Goal: Task Accomplishment & Management: Complete application form

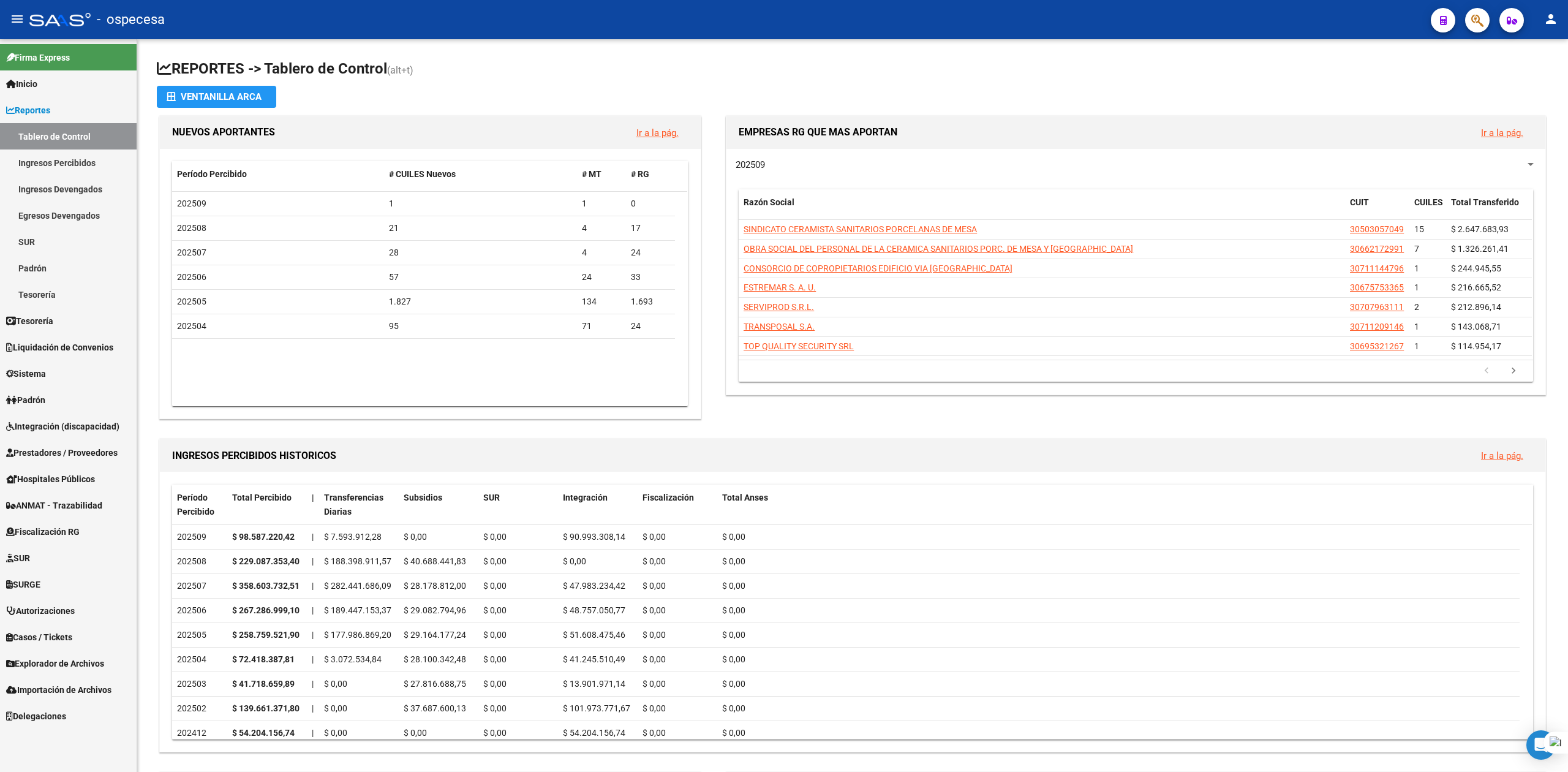
click at [47, 450] on span "Prestadores / Proveedores" at bounding box center [61, 453] width 111 height 13
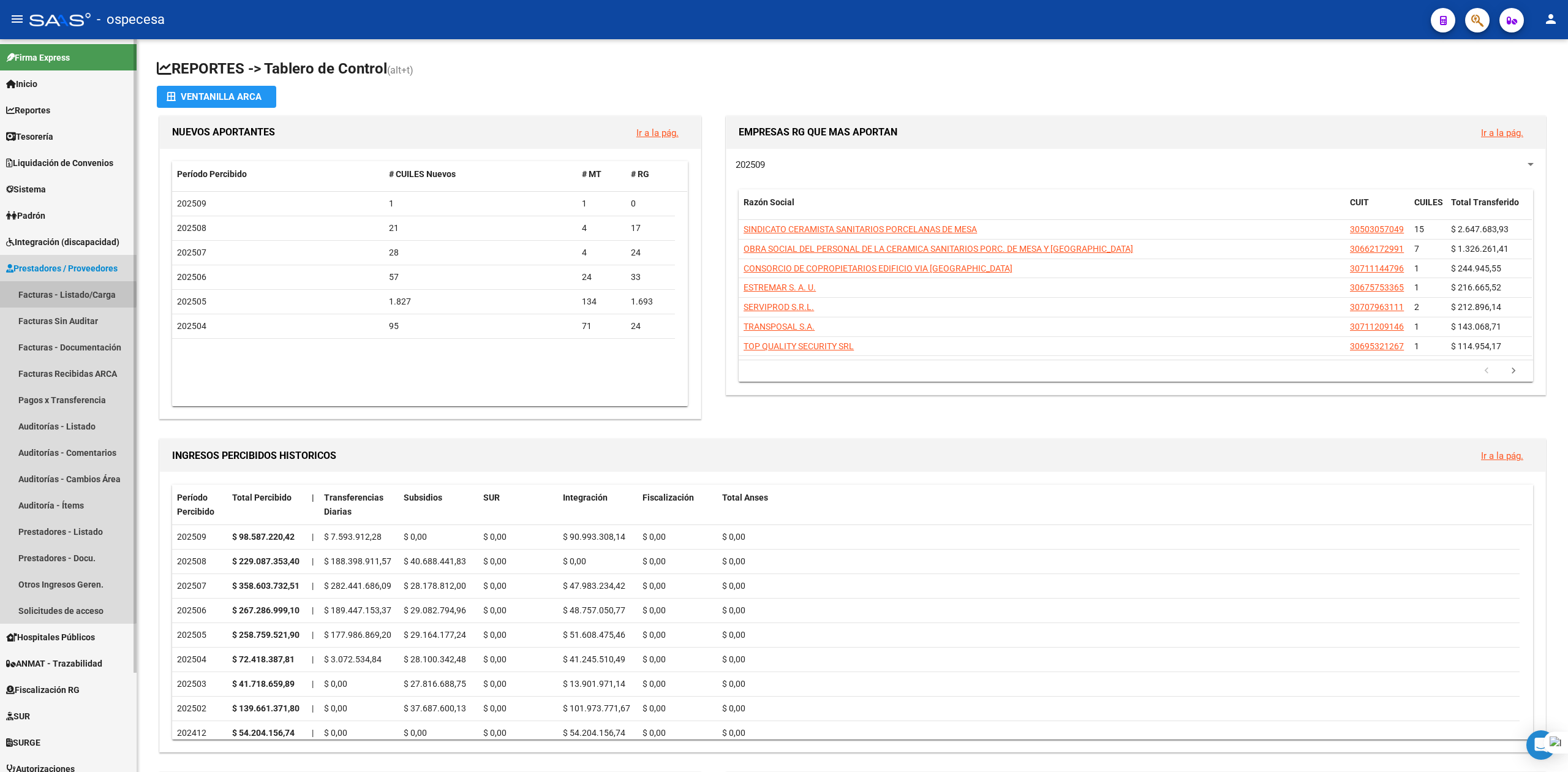
click at [38, 294] on link "Facturas - Listado/Carga" at bounding box center [68, 294] width 136 height 27
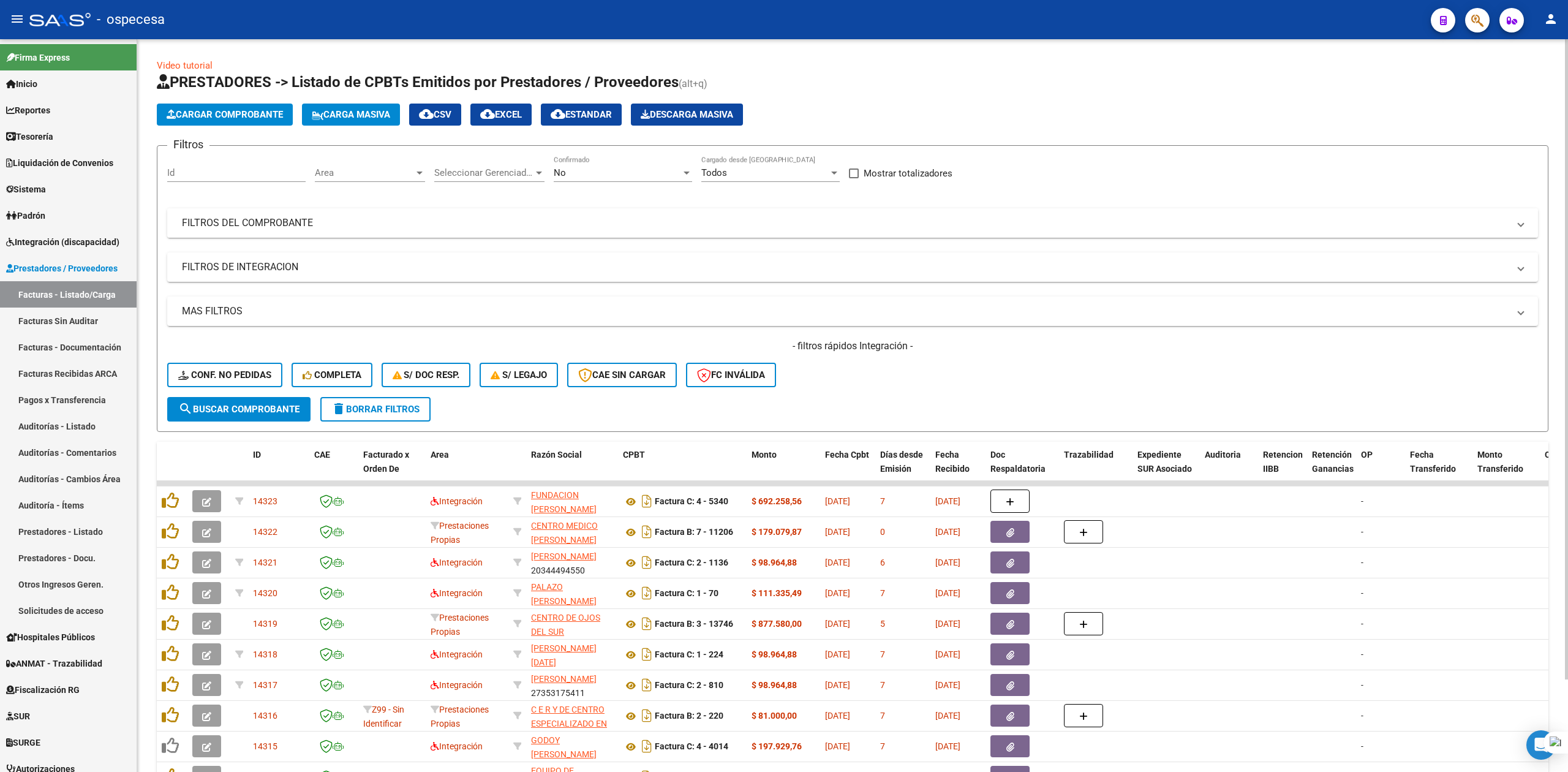
click at [305, 220] on mat-panel-title "FILTROS DEL COMPROBANTE" at bounding box center [845, 223] width 1327 height 13
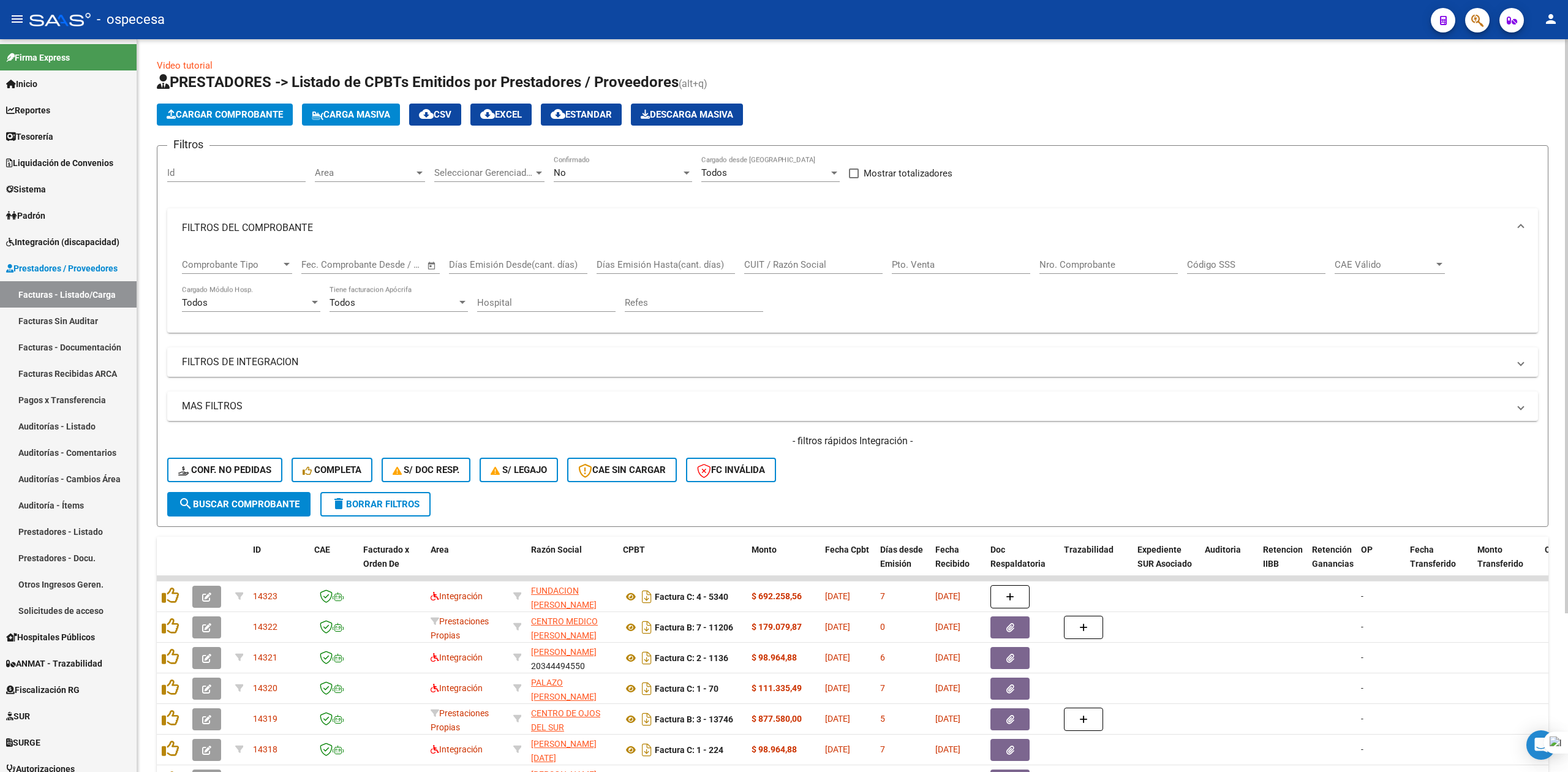
click at [758, 255] on div "CUIT / Razón Social" at bounding box center [813, 261] width 139 height 27
click at [762, 260] on input "CUIT / Razón Social" at bounding box center [813, 264] width 139 height 11
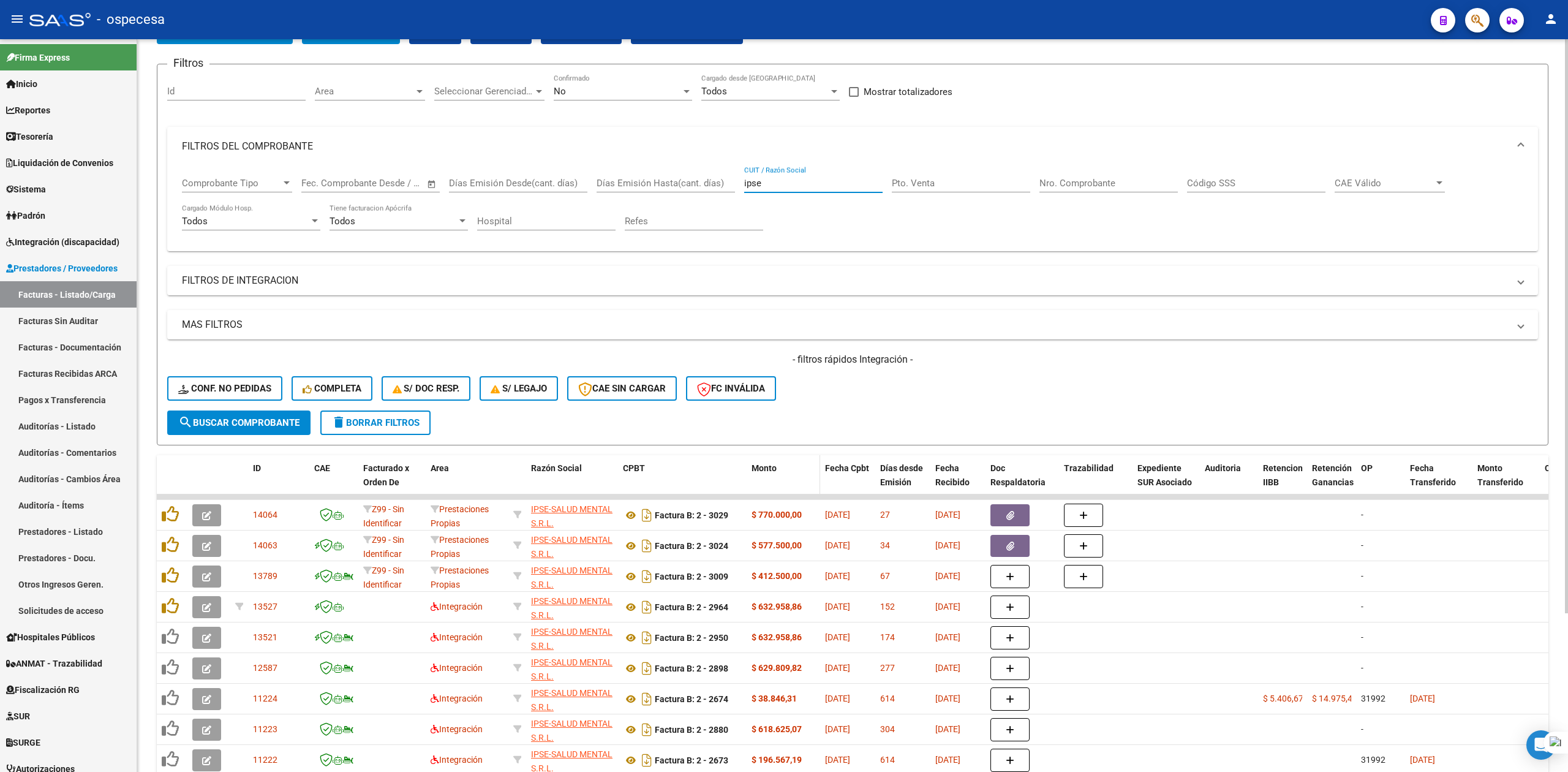
scroll to position [202, 0]
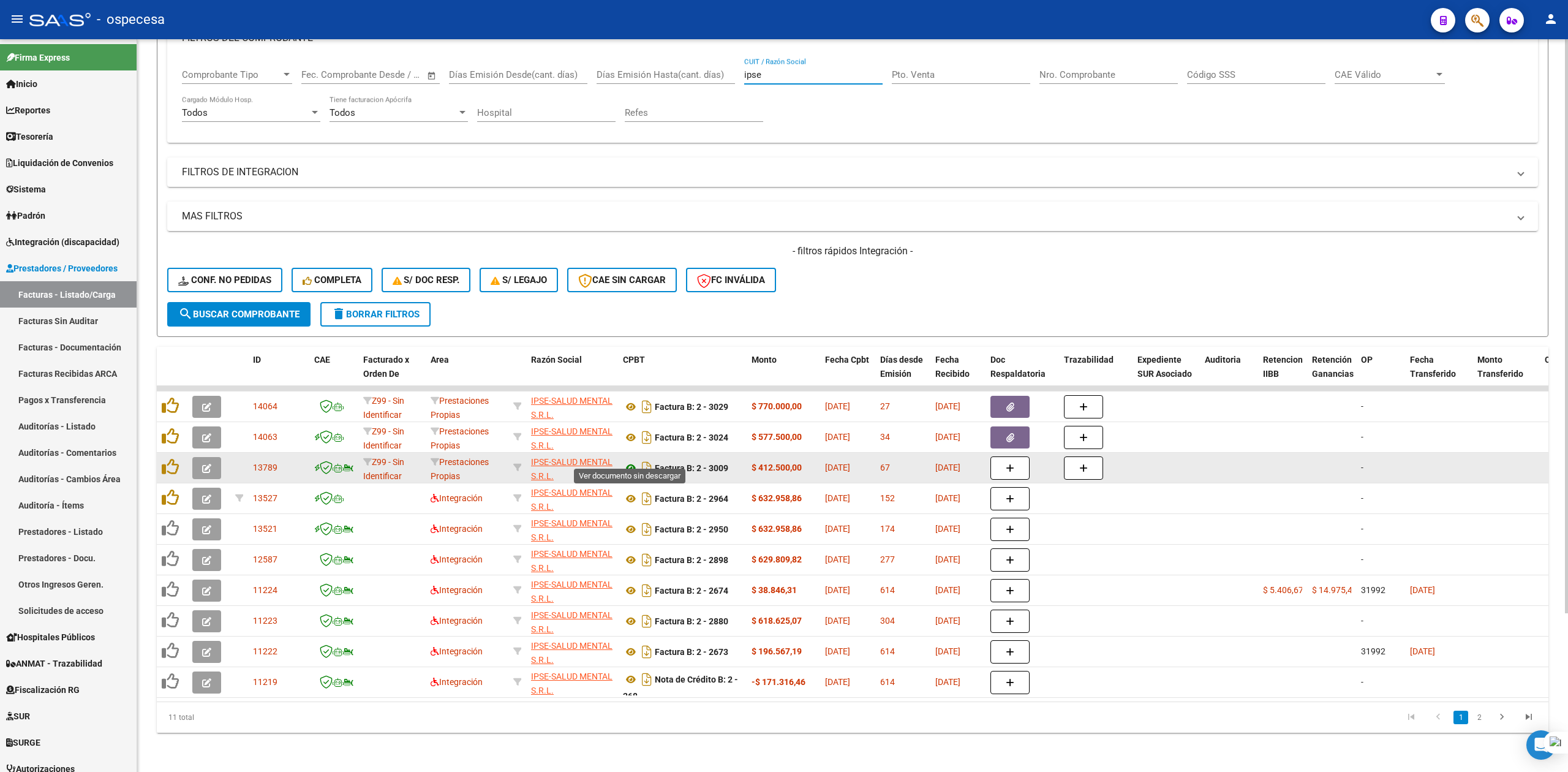
type input "ipse"
click at [630, 460] on icon at bounding box center [631, 468] width 16 height 15
click at [651, 458] on icon "Descargar documento" at bounding box center [646, 468] width 16 height 20
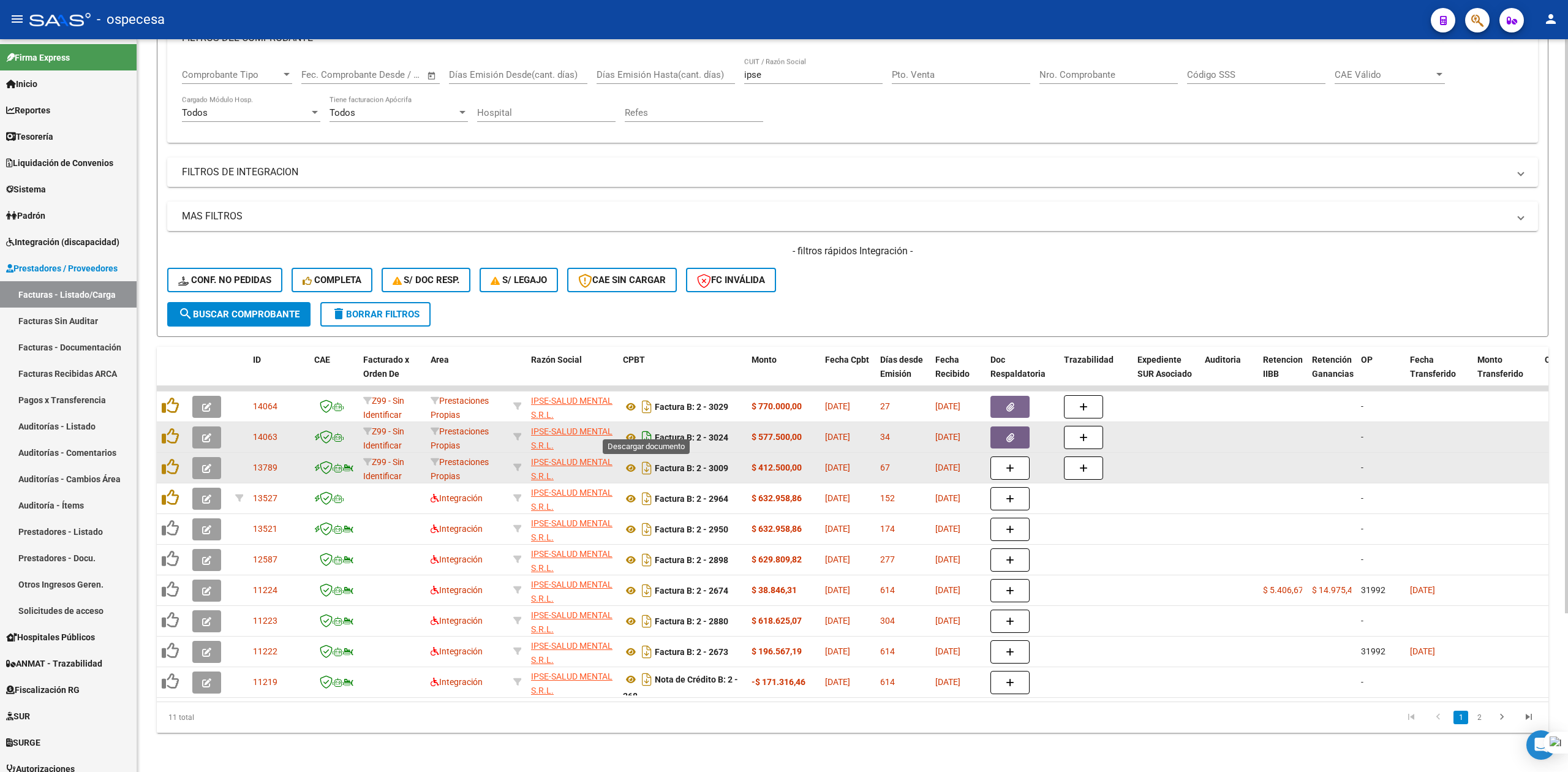
click at [646, 428] on icon "Descargar documento" at bounding box center [646, 438] width 16 height 20
click at [645, 460] on icon "Descargar documento" at bounding box center [646, 468] width 16 height 20
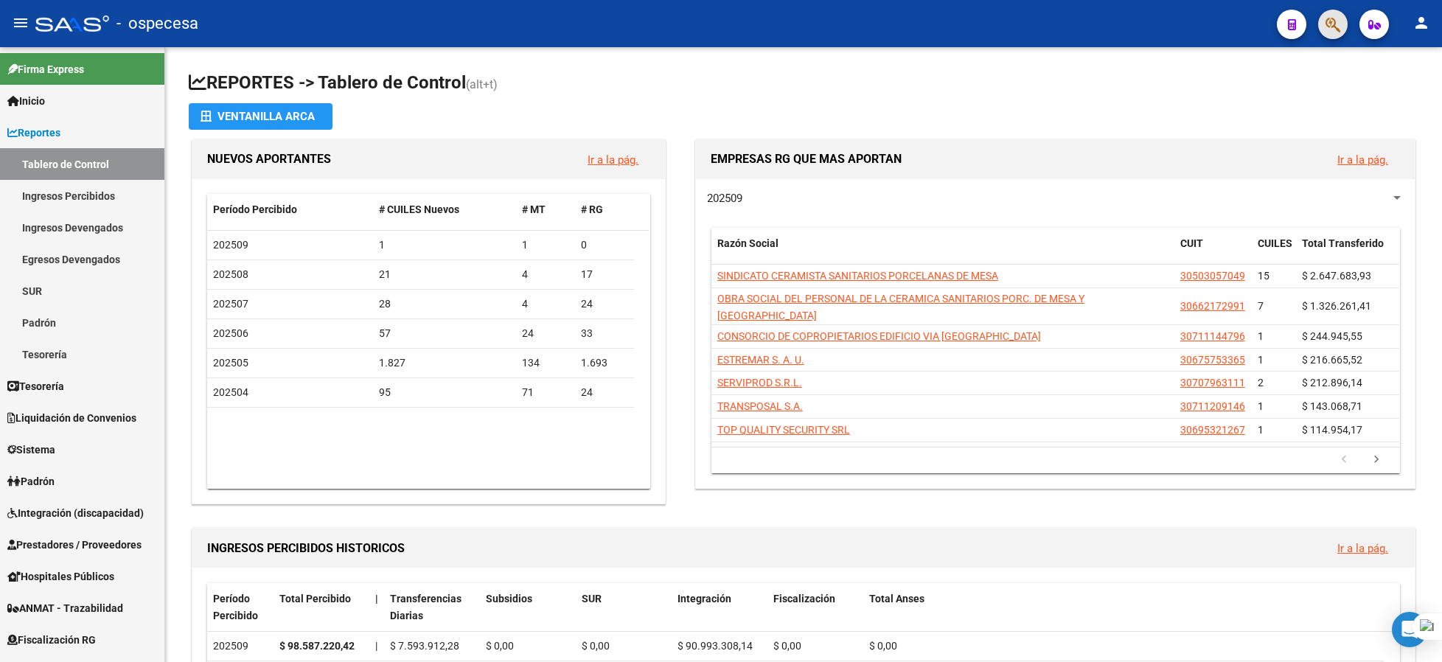
click at [1331, 13] on span "button" at bounding box center [1332, 25] width 15 height 30
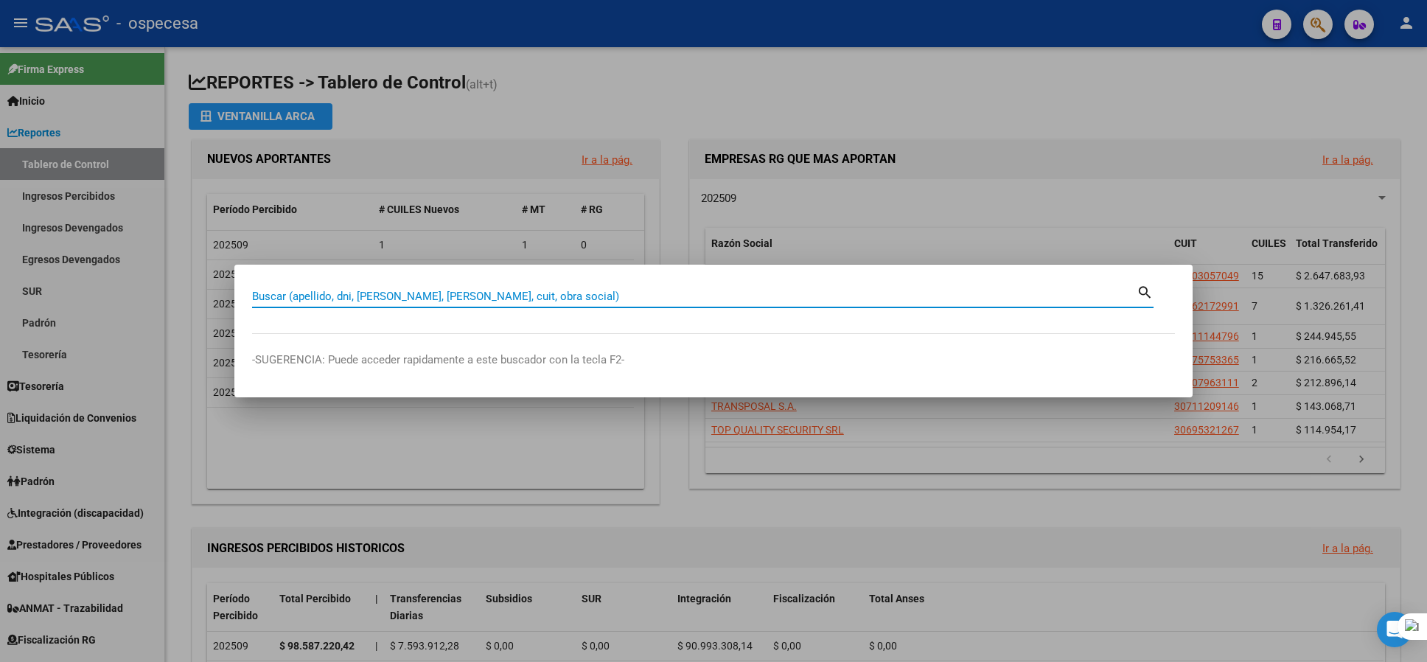
click at [416, 292] on input "Buscar (apellido, dni, [PERSON_NAME], [PERSON_NAME], cuit, obra social)" at bounding box center [694, 296] width 885 height 13
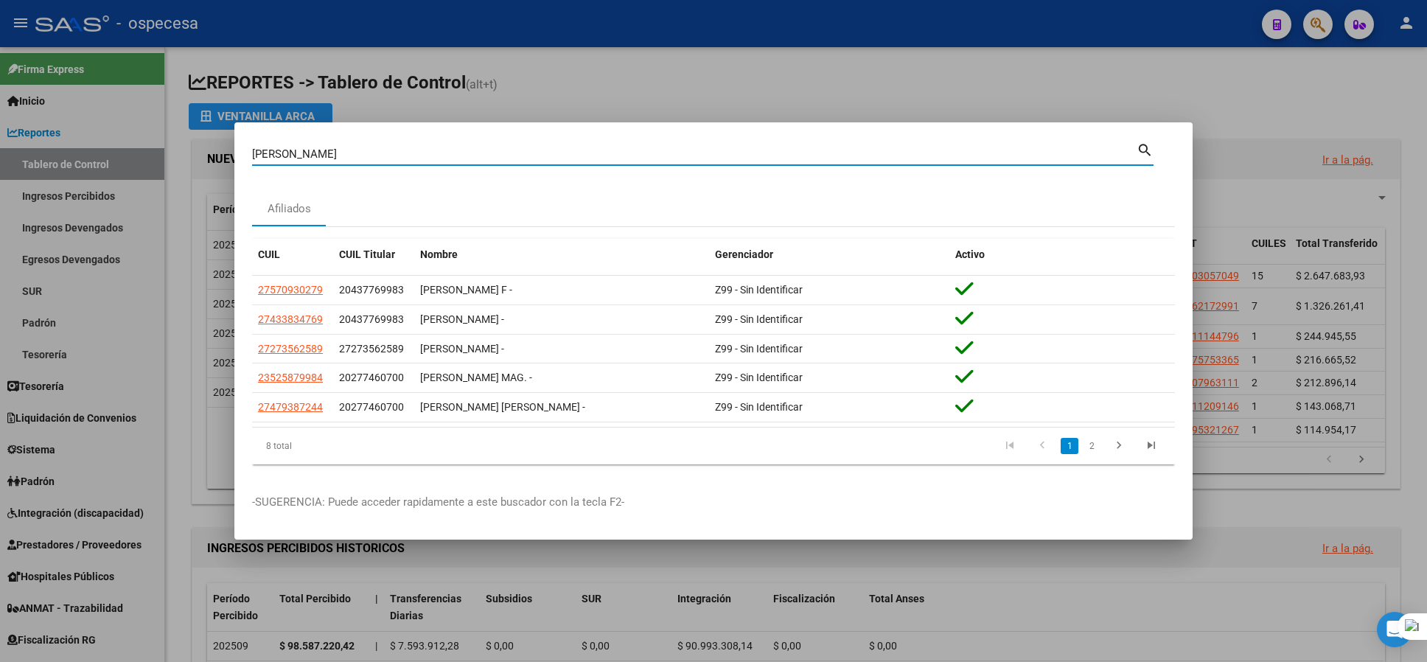
click at [333, 157] on input "palavecino" at bounding box center [694, 153] width 885 height 13
type input "rosbelke"
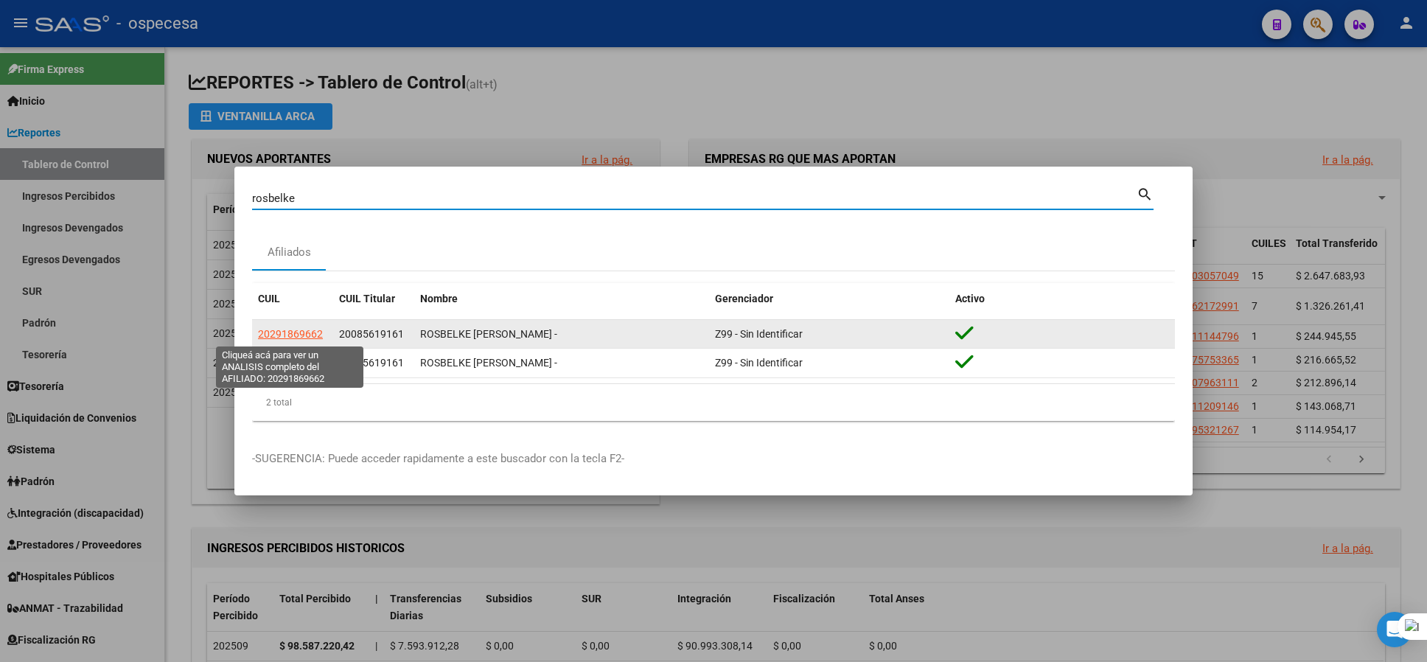
click at [268, 328] on span "20291869662" at bounding box center [290, 334] width 65 height 12
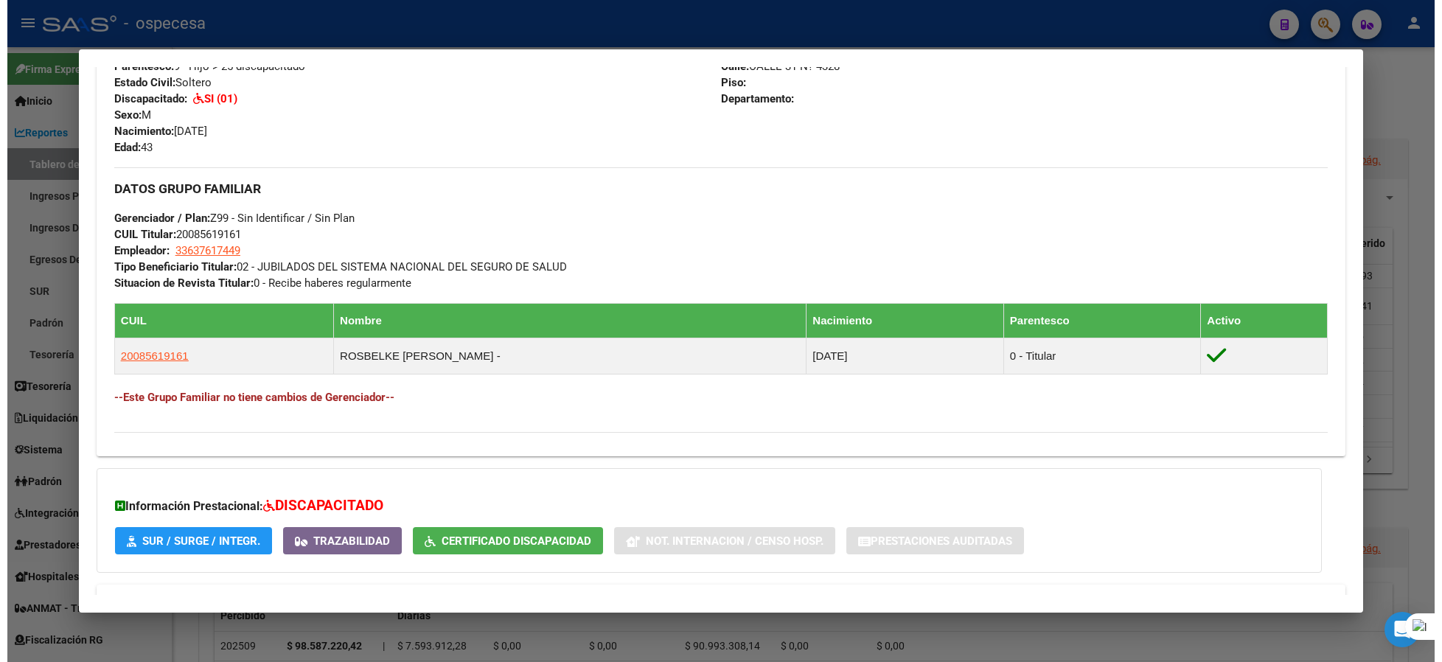
scroll to position [685, 0]
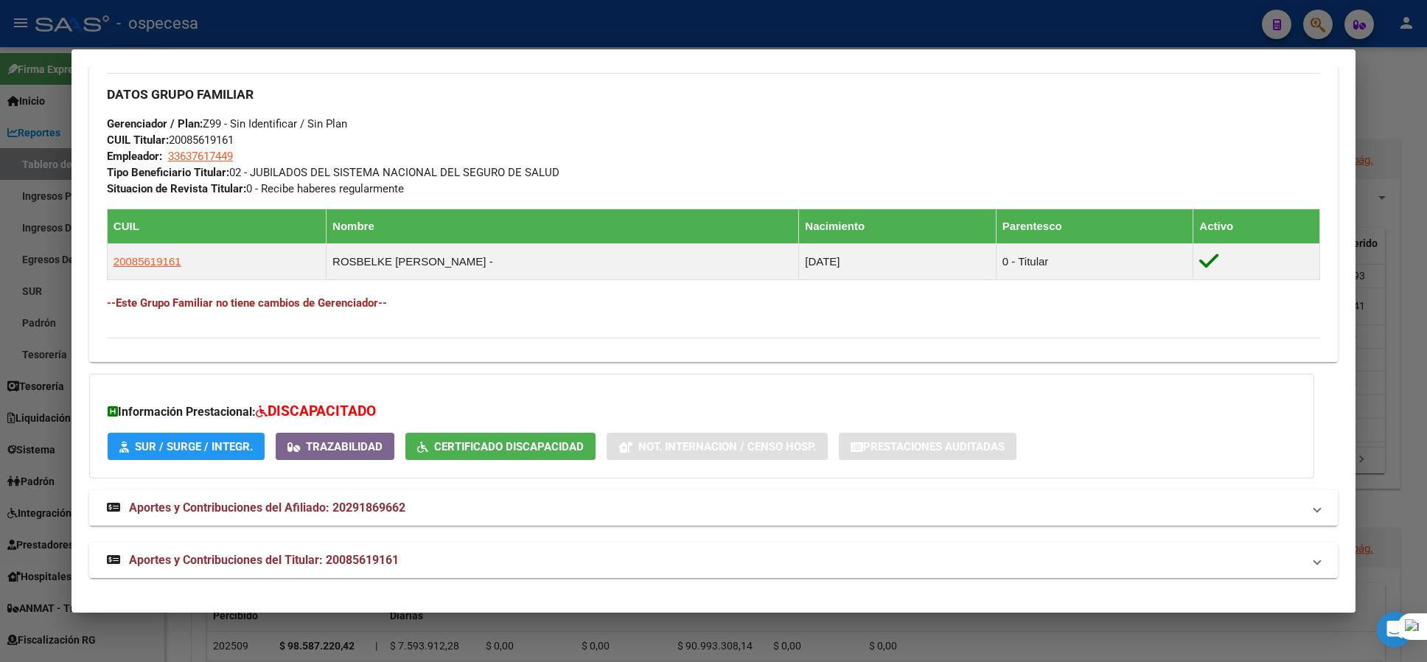
click at [206, 454] on button "SUR / SURGE / INTEGR." at bounding box center [186, 446] width 157 height 27
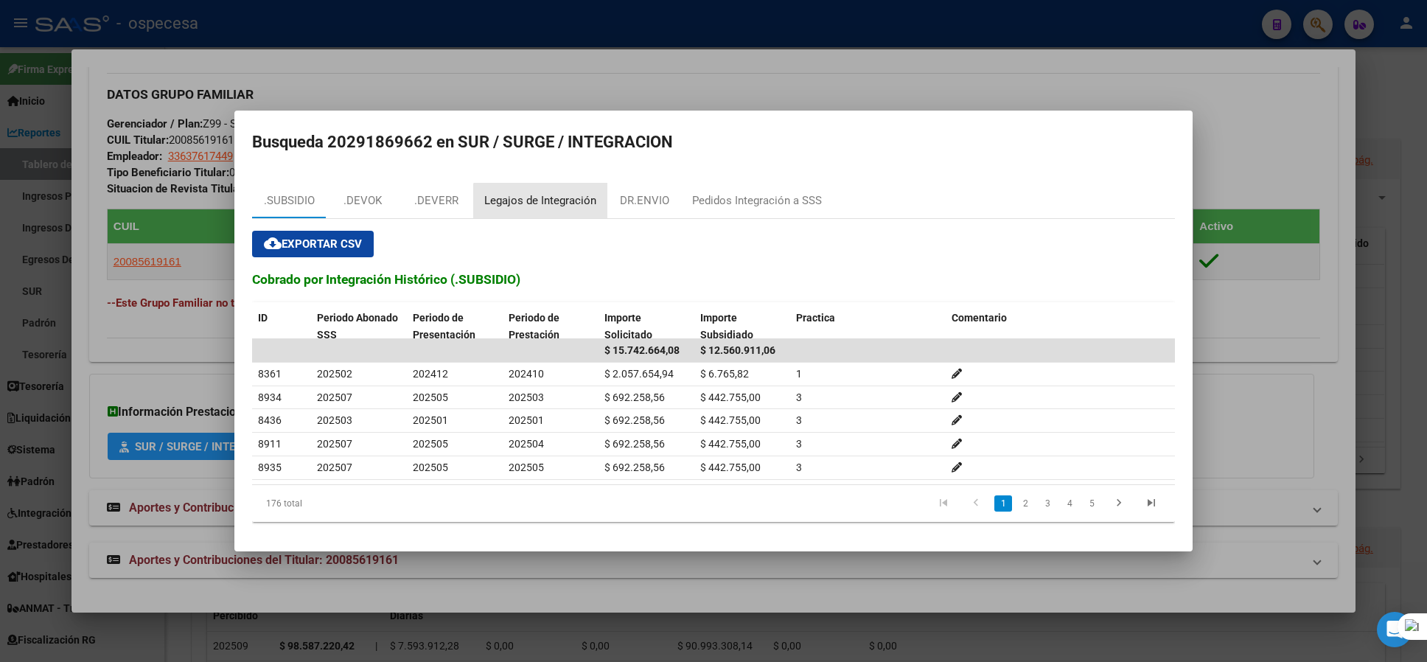
click at [547, 204] on div "Legajos de Integración" at bounding box center [540, 200] width 112 height 17
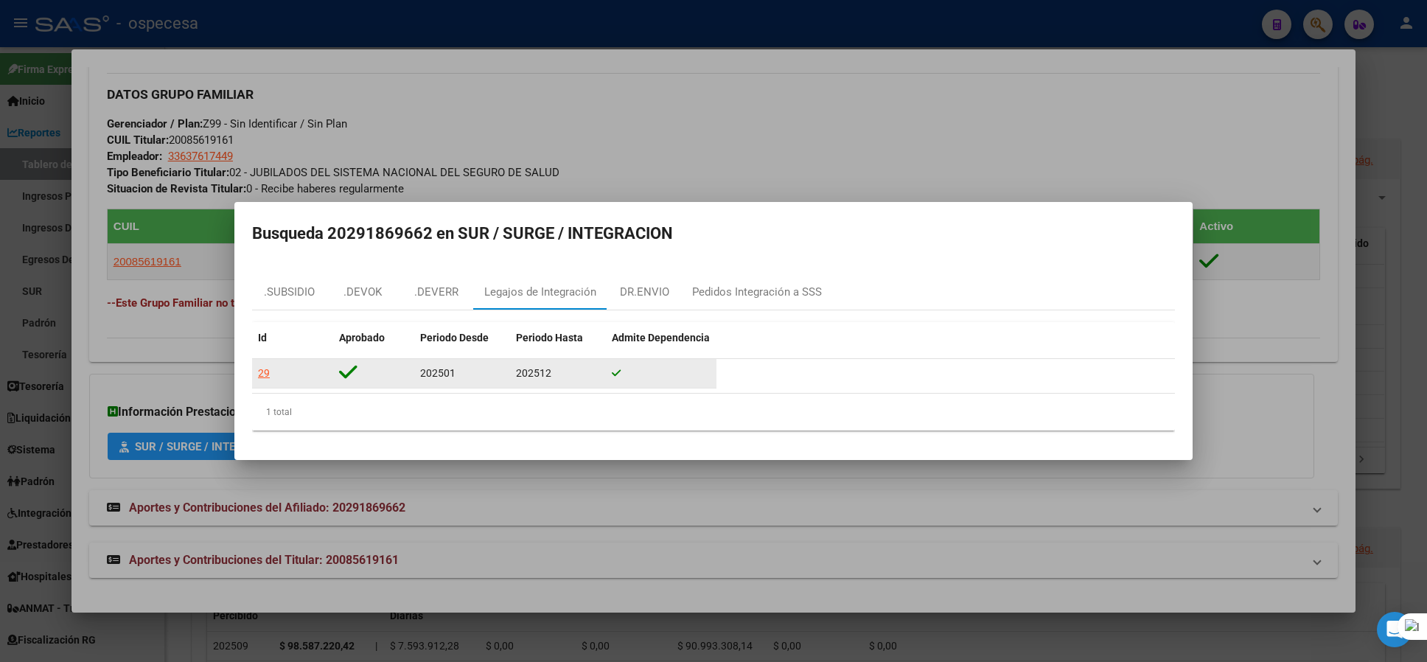
click at [265, 379] on div "29" at bounding box center [264, 373] width 12 height 17
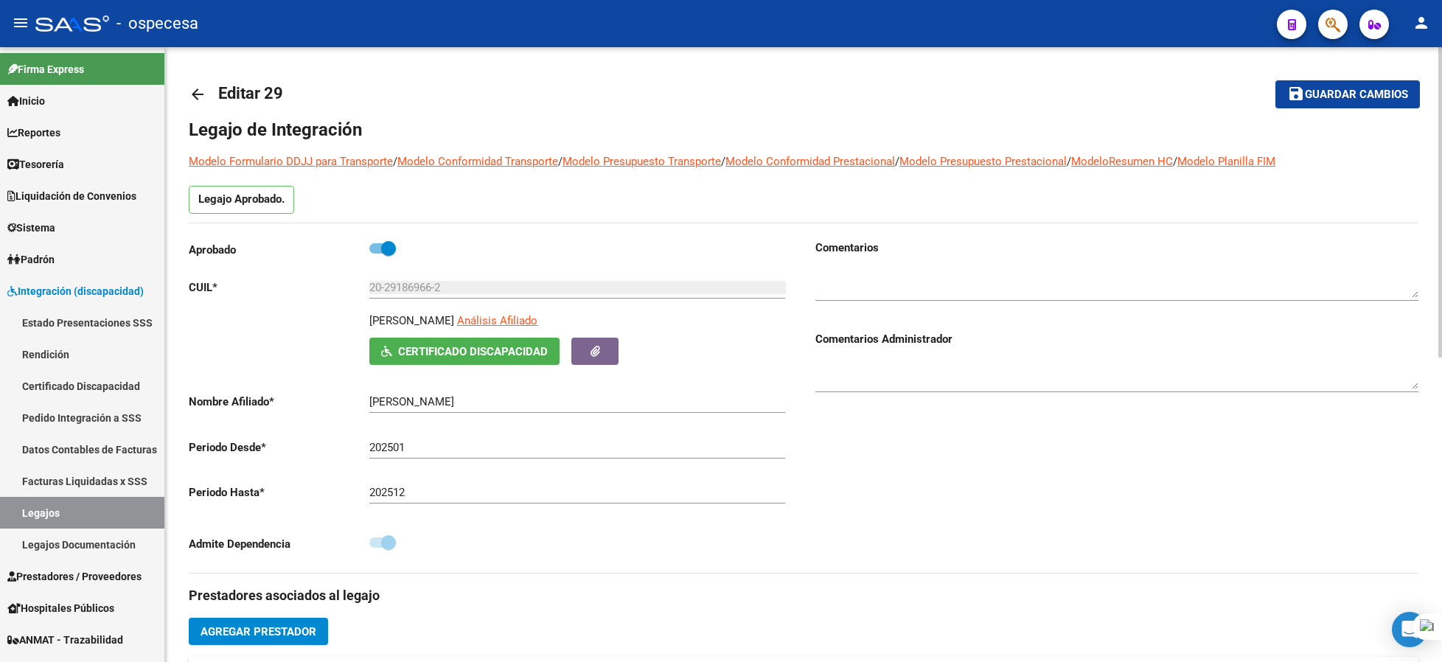
type input "[PERSON_NAME]"
click at [416, 287] on input "20-29186966-2" at bounding box center [577, 287] width 416 height 13
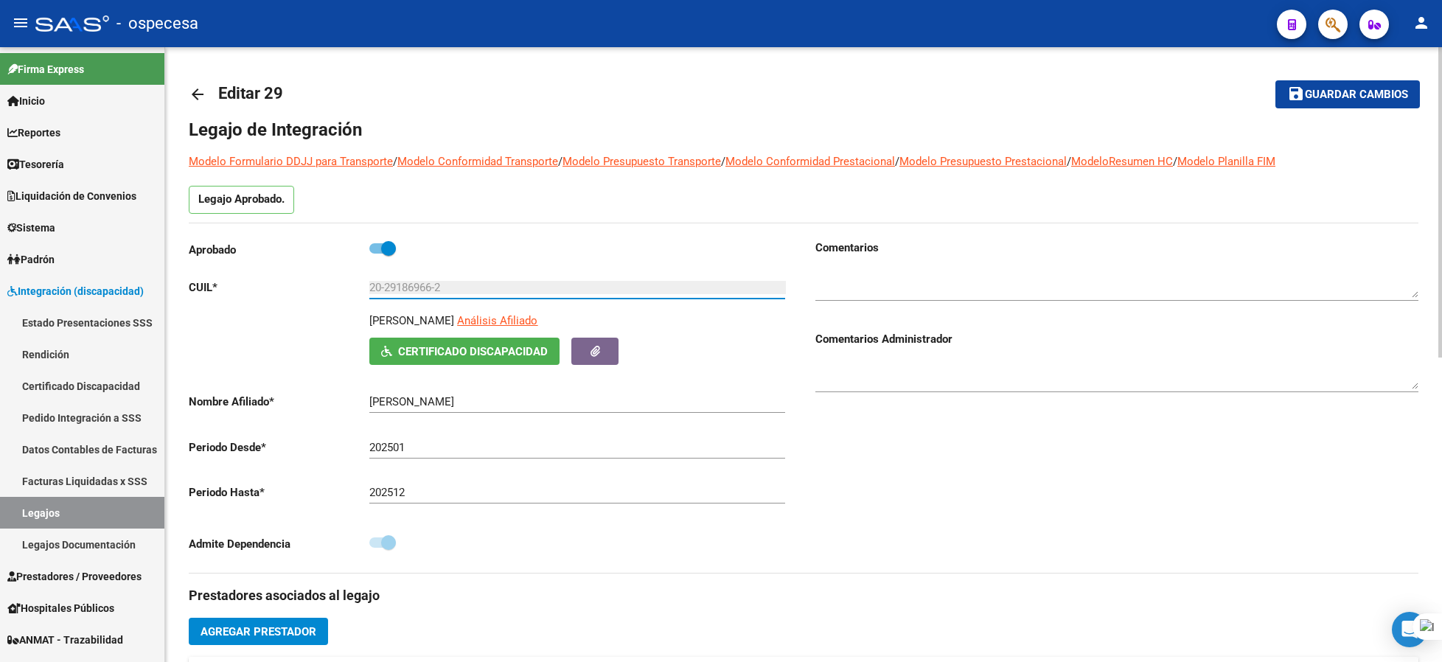
click at [193, 93] on mat-icon "arrow_back" at bounding box center [198, 95] width 18 height 18
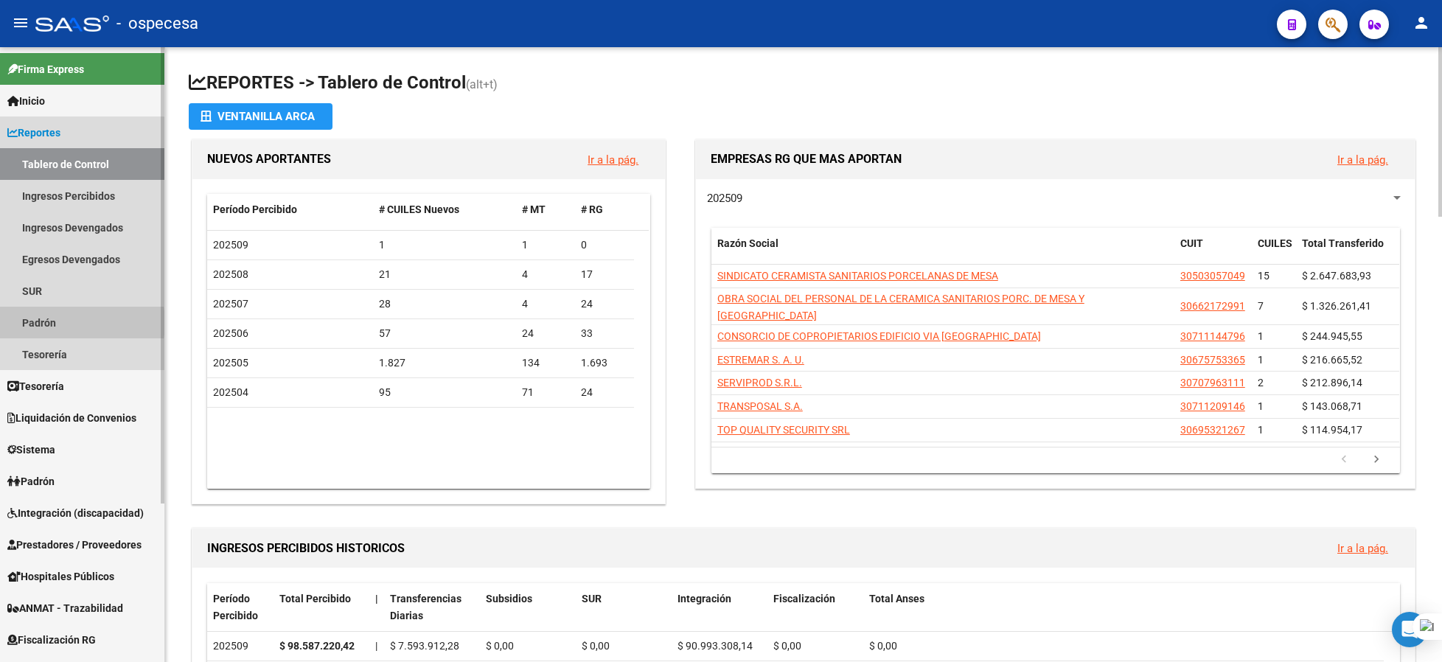
click at [59, 323] on link "Padrón" at bounding box center [82, 323] width 164 height 32
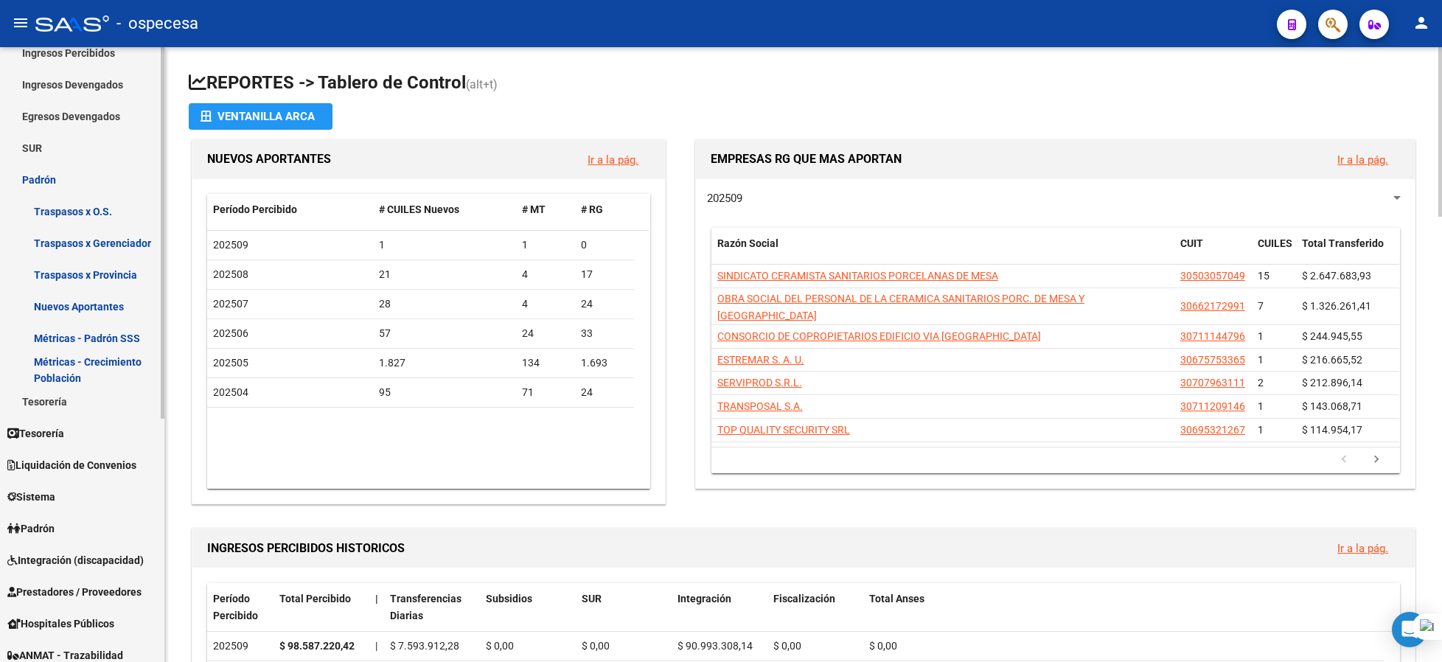
scroll to position [196, 0]
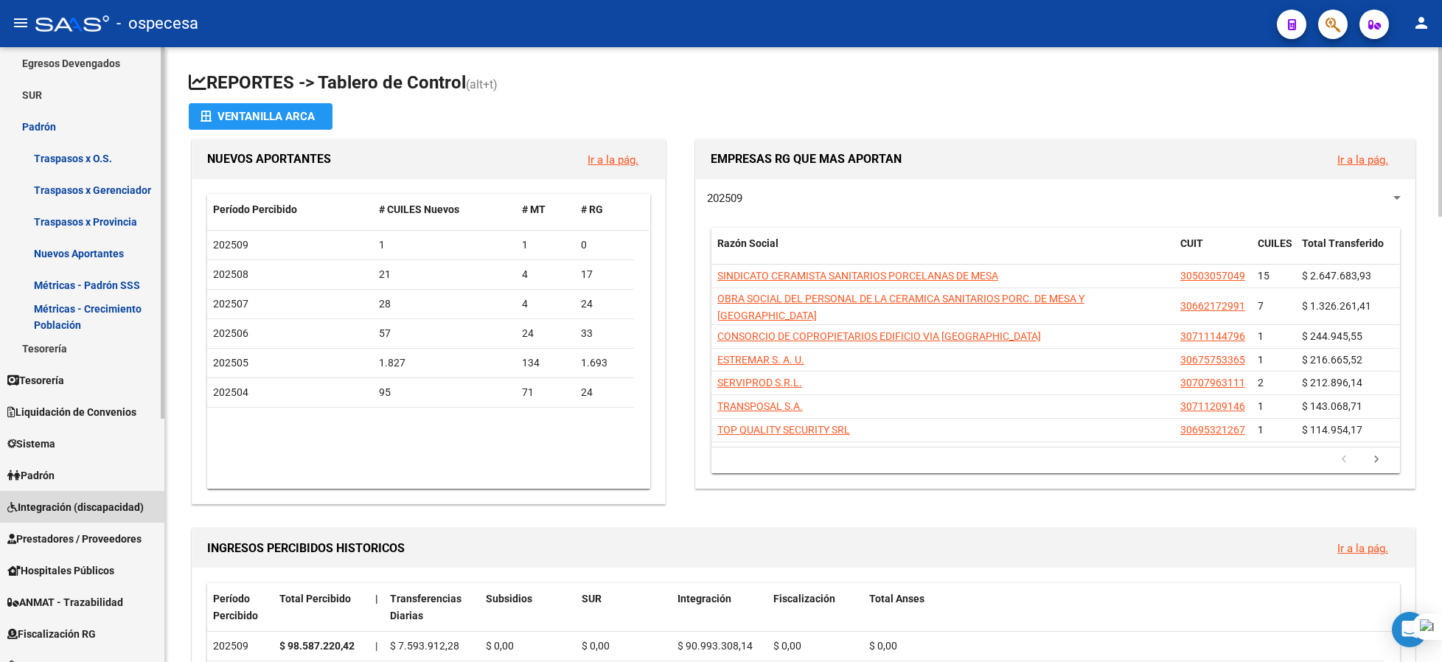
click at [56, 494] on link "Integración (discapacidad)" at bounding box center [82, 507] width 164 height 32
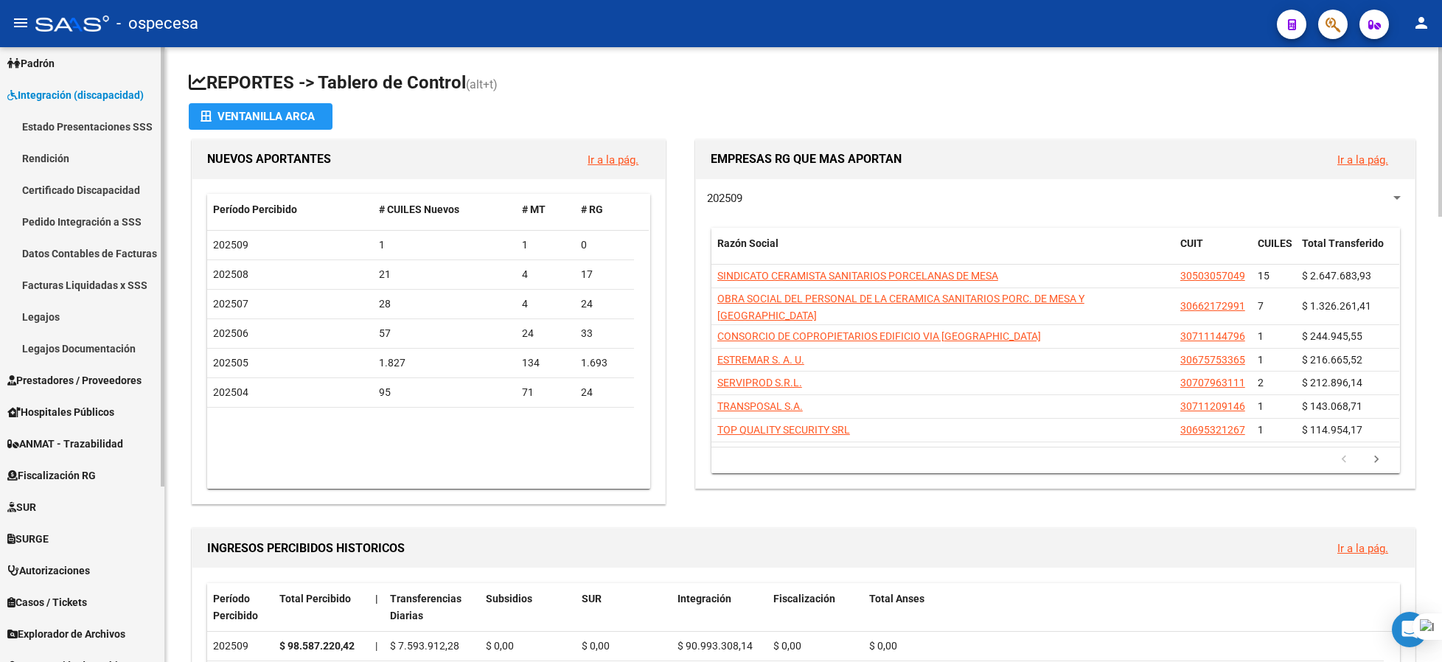
click at [60, 128] on link "Estado Presentaciones SSS" at bounding box center [82, 127] width 164 height 32
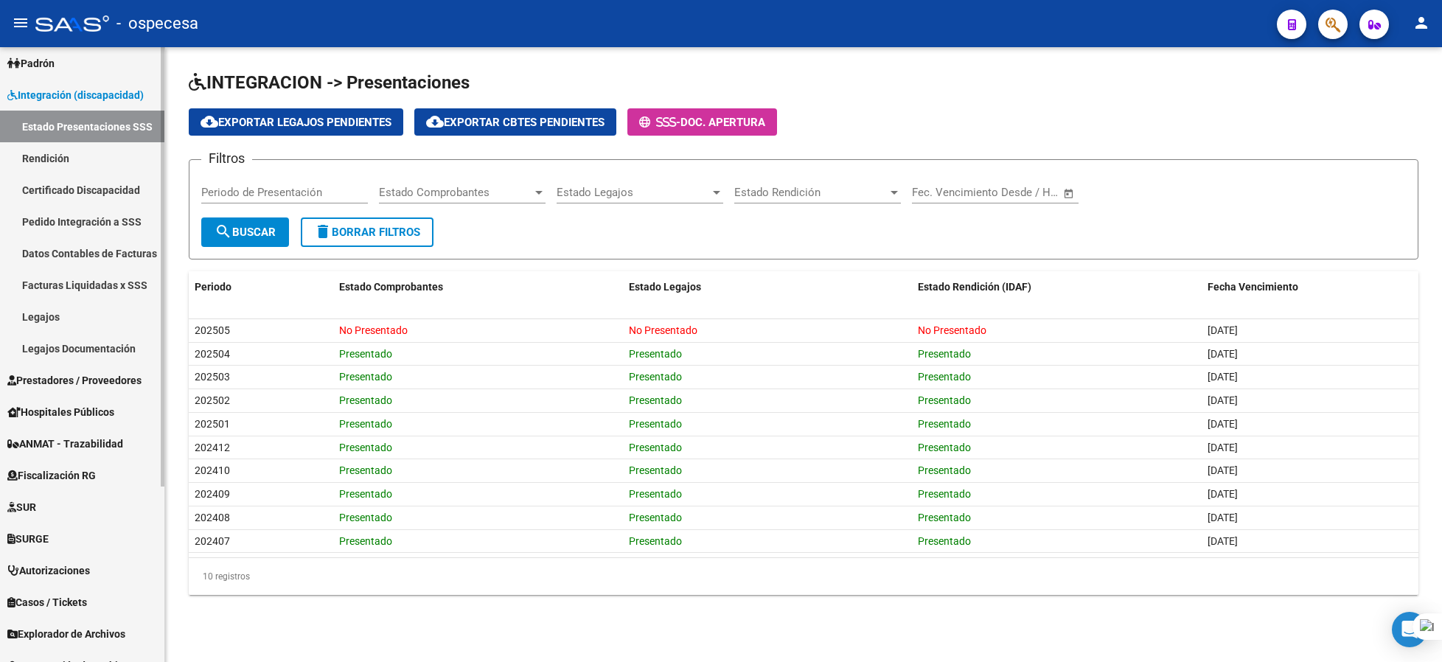
click at [62, 160] on link "Rendición" at bounding box center [82, 158] width 164 height 32
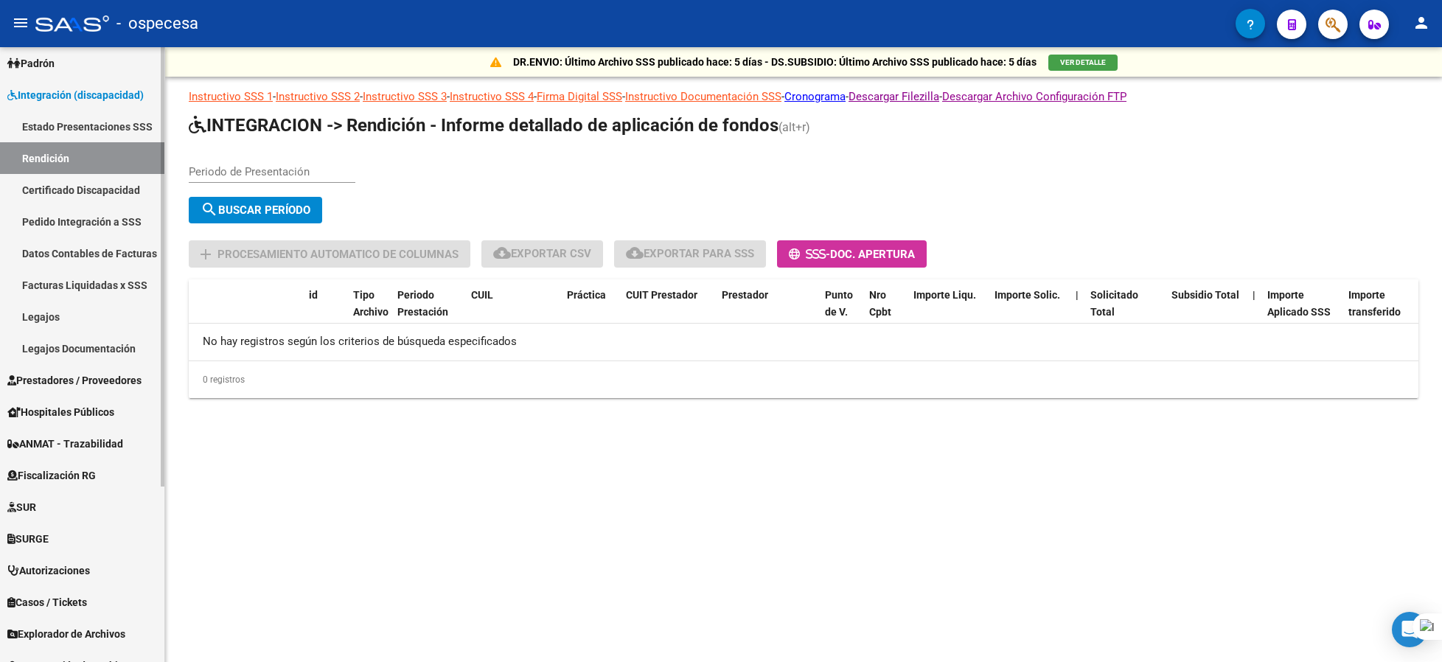
click at [66, 181] on link "Certificado Discapacidad" at bounding box center [82, 190] width 164 height 32
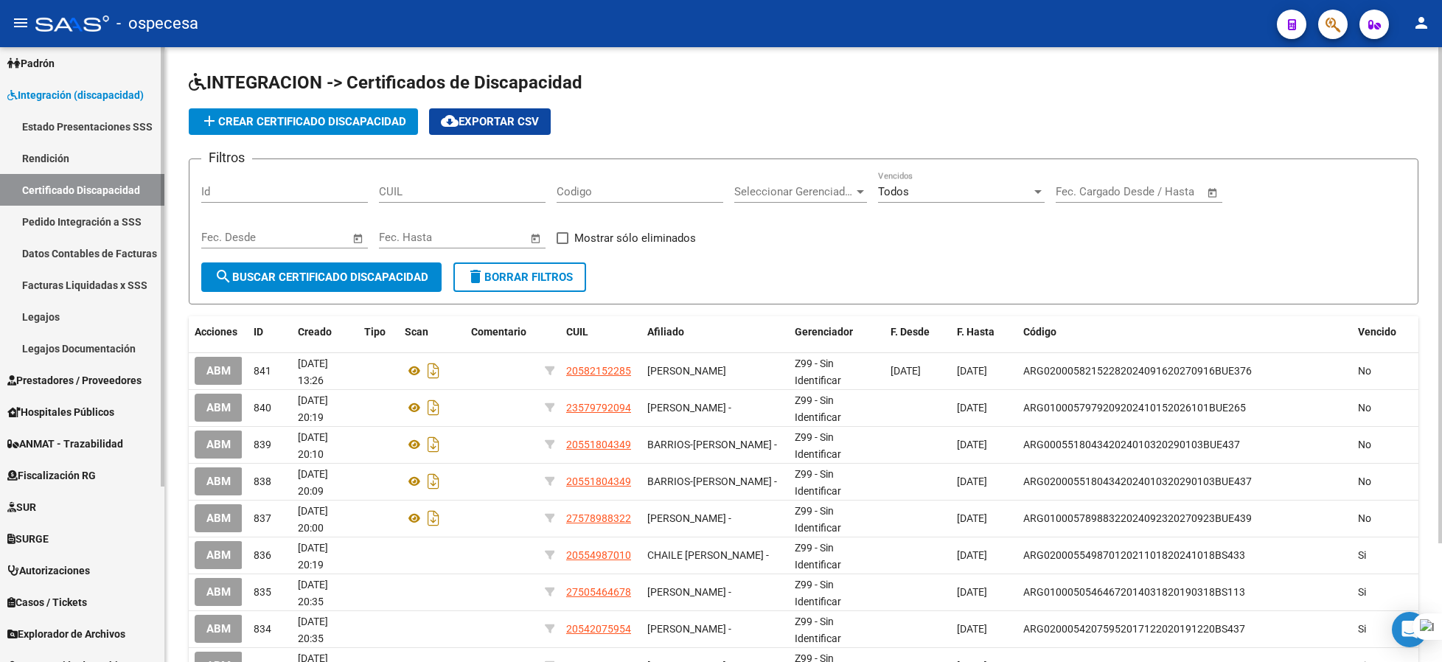
click at [68, 214] on link "Pedido Integración a SSS" at bounding box center [82, 222] width 164 height 32
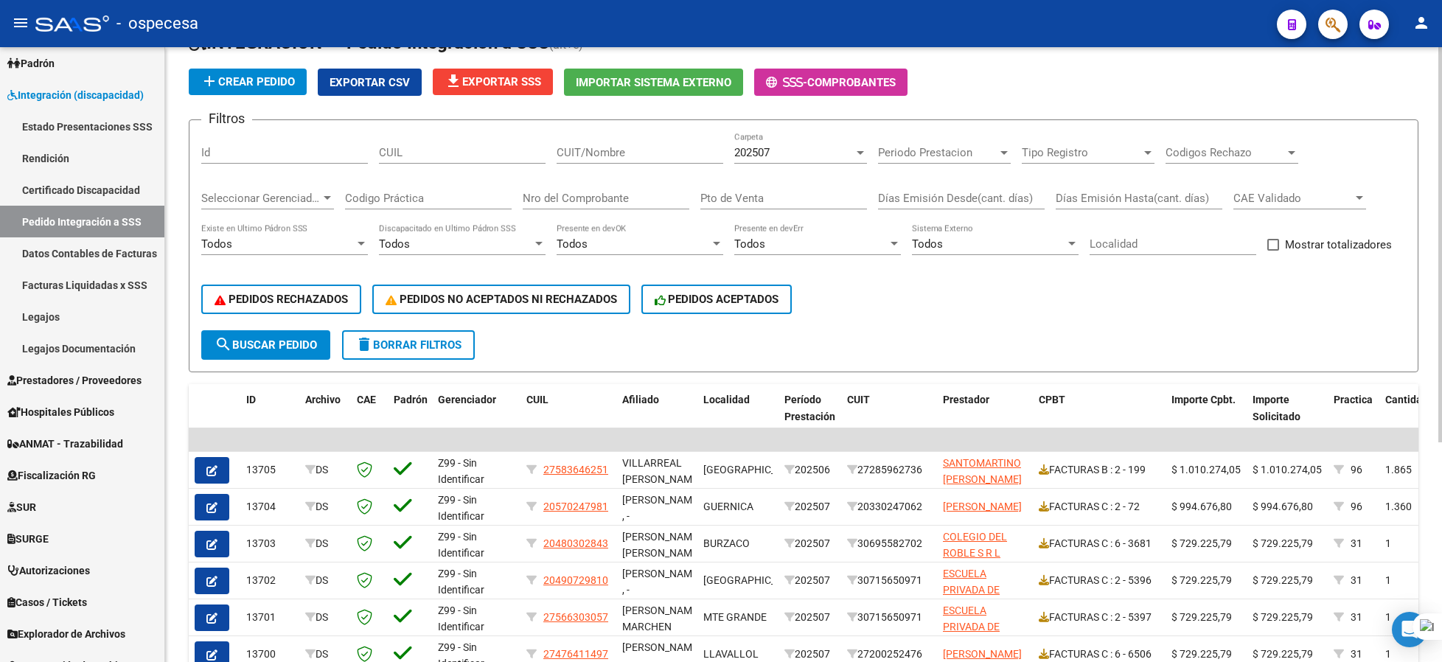
scroll to position [49, 0]
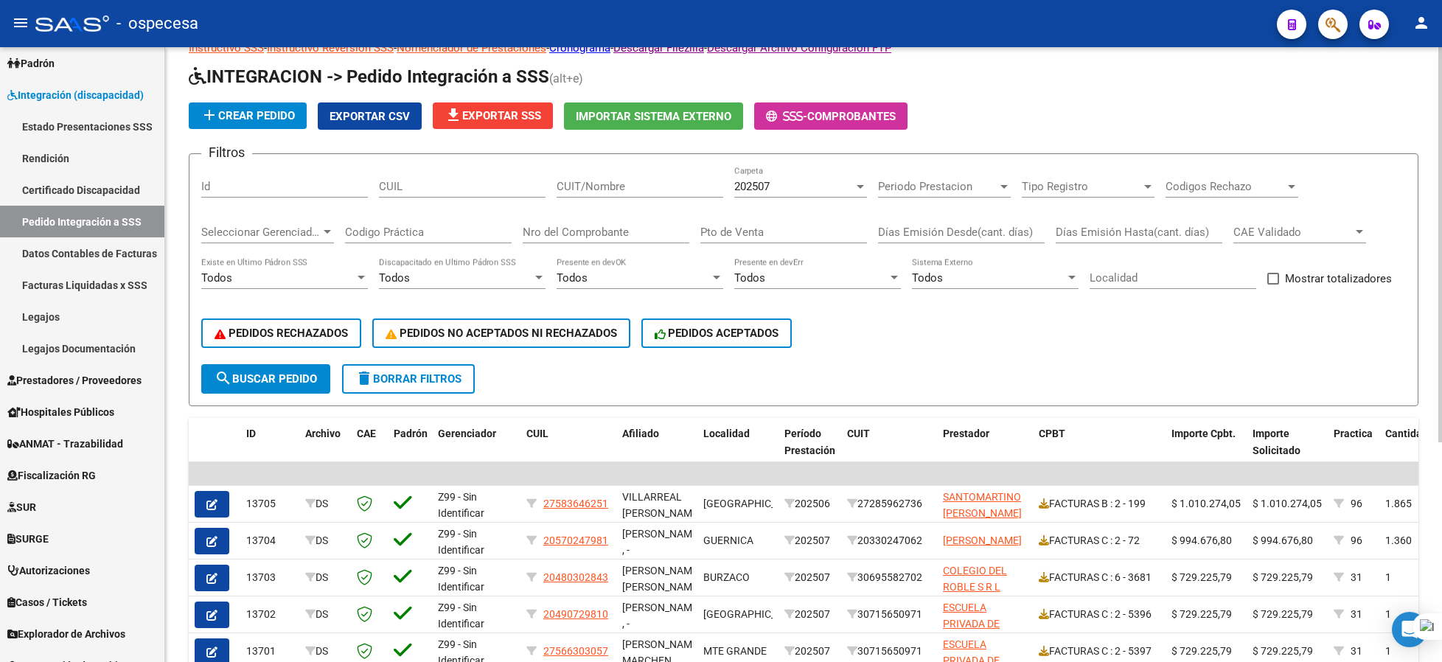
click at [591, 184] on input "CUIT/Nombre" at bounding box center [640, 186] width 167 height 13
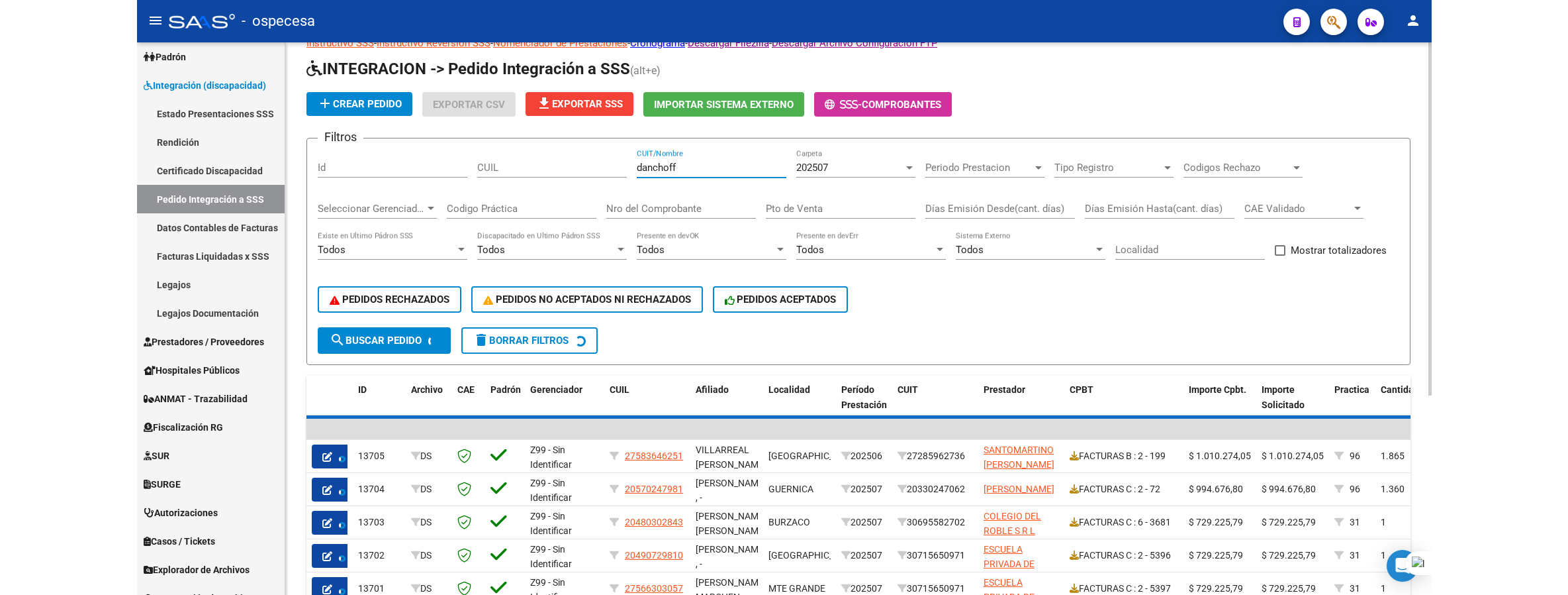
scroll to position [12, 0]
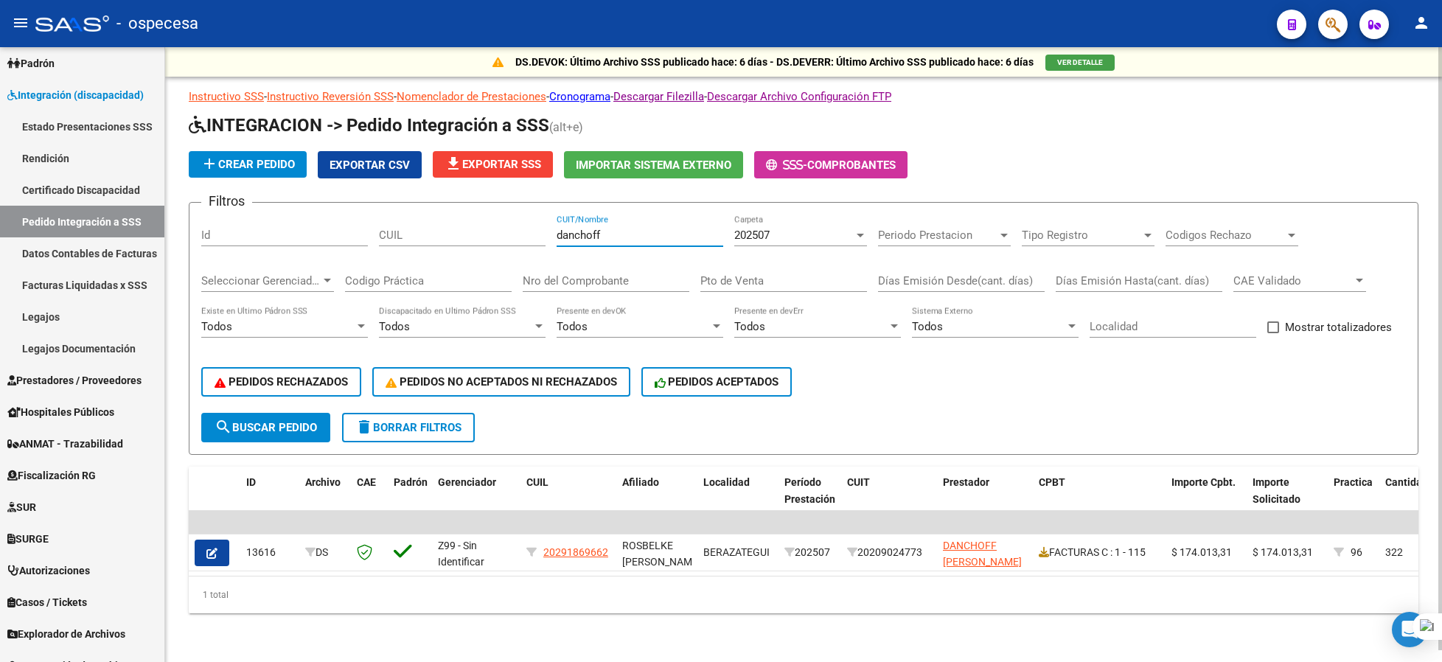
type input "danchoff"
click at [808, 215] on div "202507 Carpeta" at bounding box center [800, 231] width 133 height 32
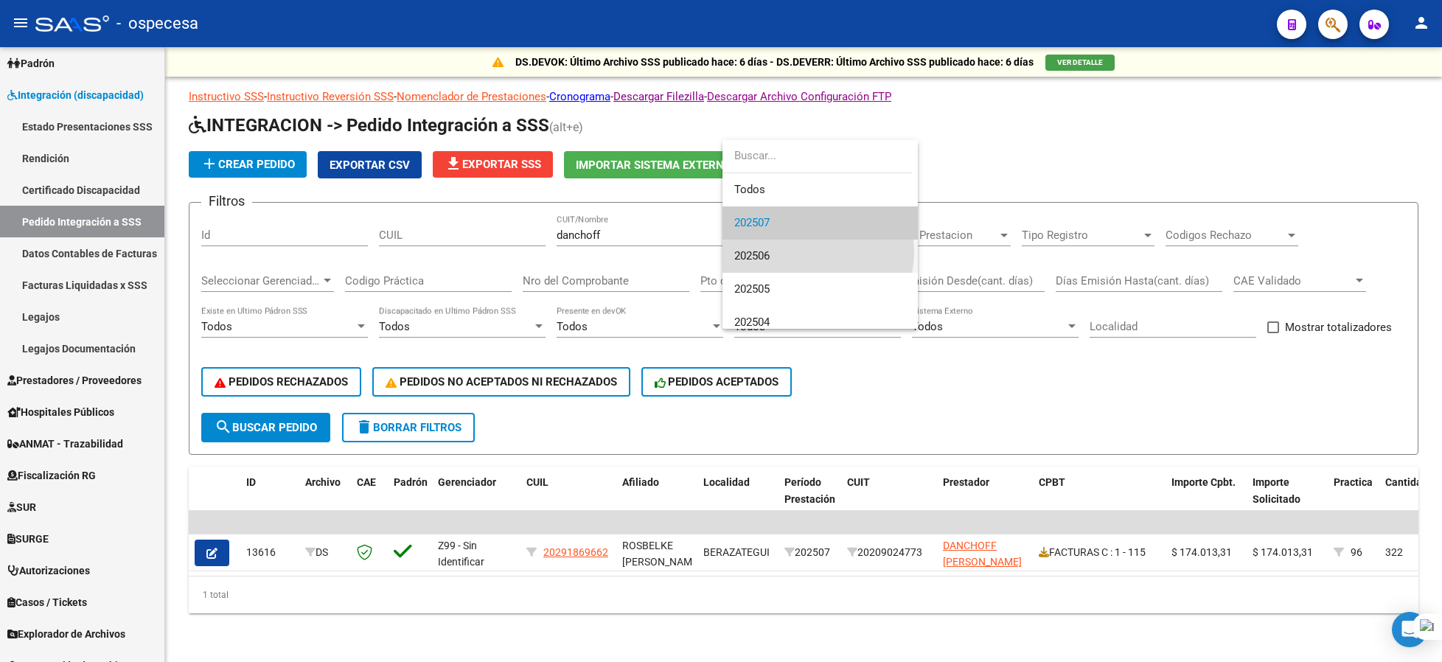
click at [795, 251] on span "202506" at bounding box center [820, 256] width 172 height 33
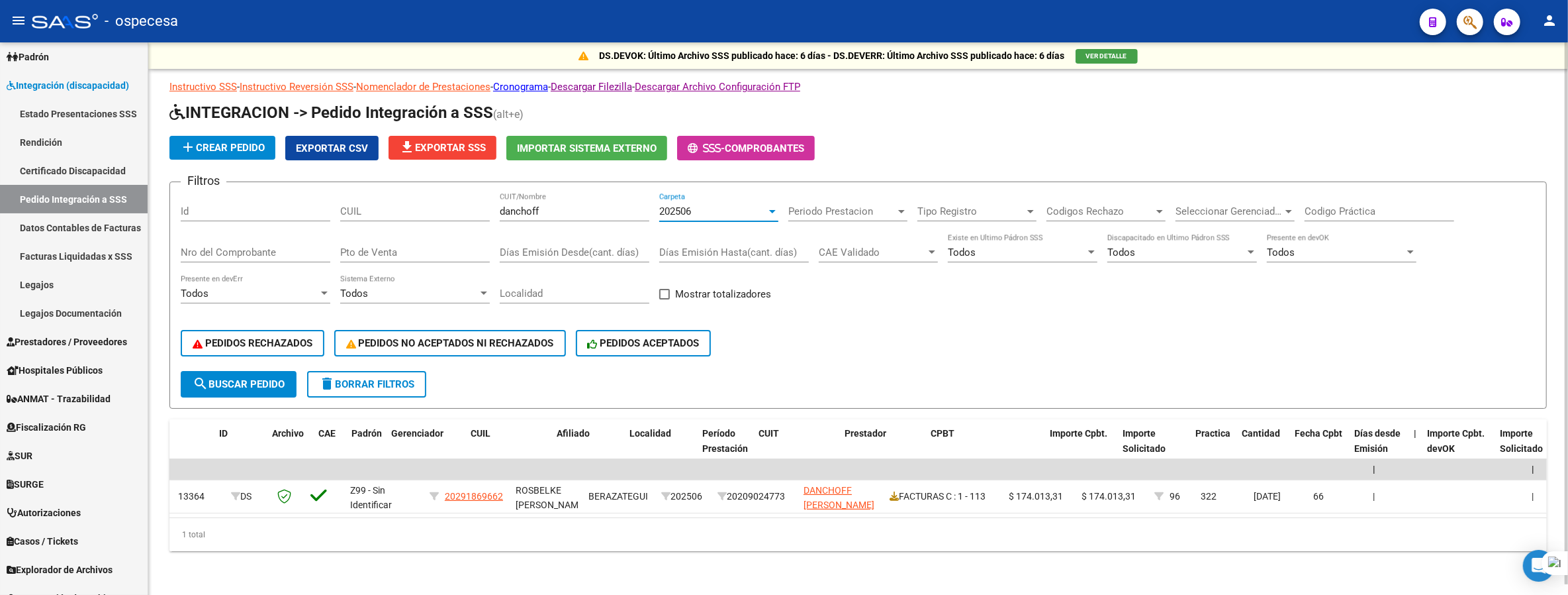
scroll to position [0, 0]
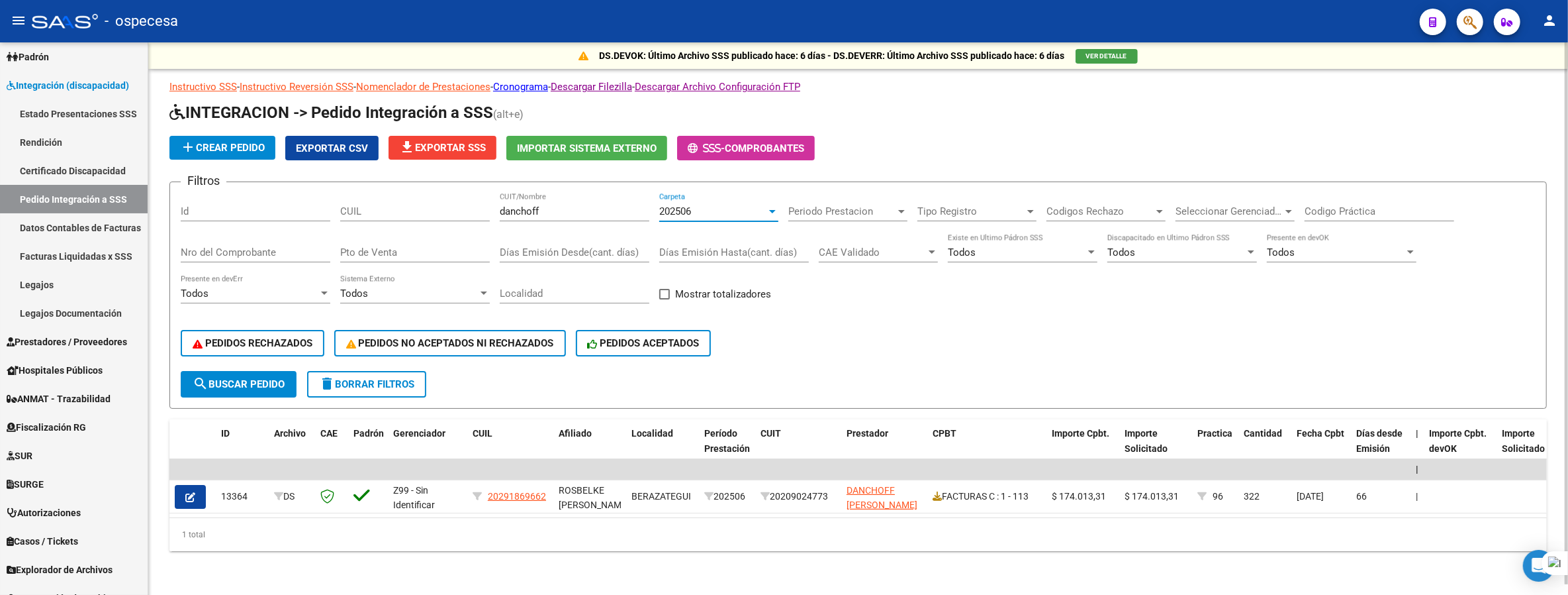
click at [721, 206] on div "202506" at bounding box center [712, 211] width 107 height 12
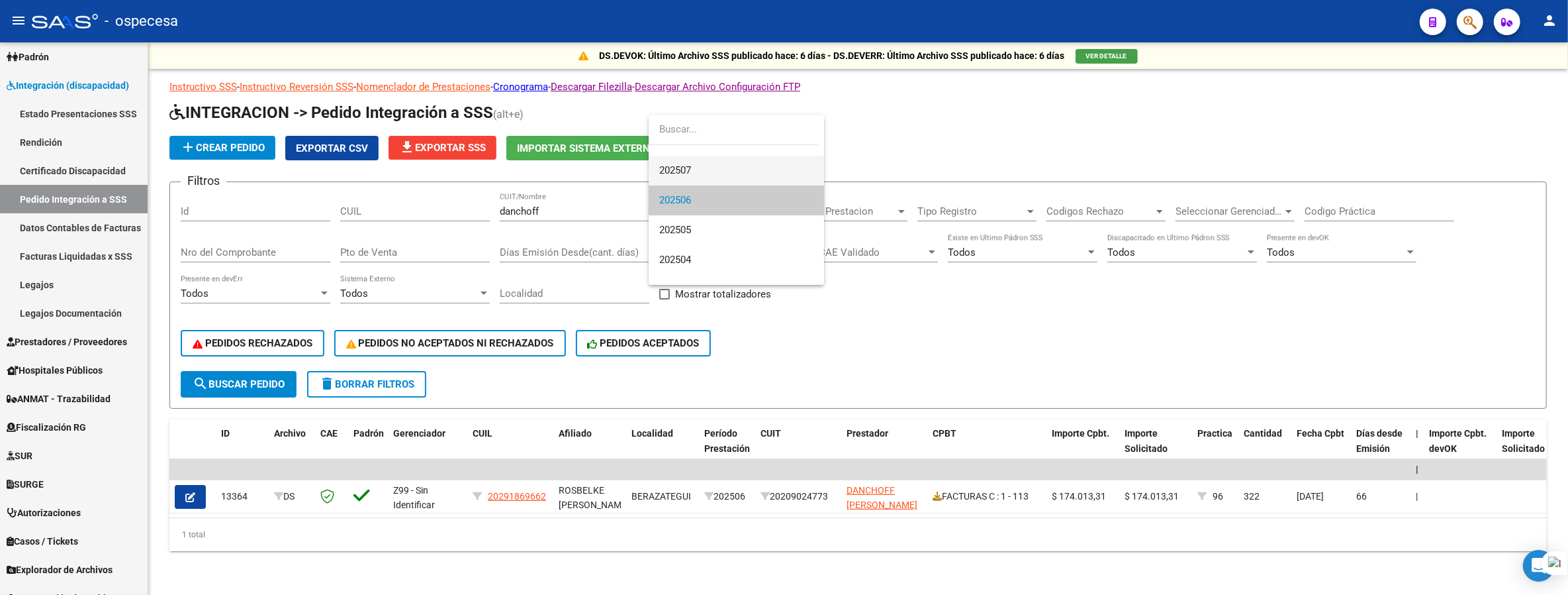
click at [711, 171] on span "202507" at bounding box center [736, 170] width 154 height 30
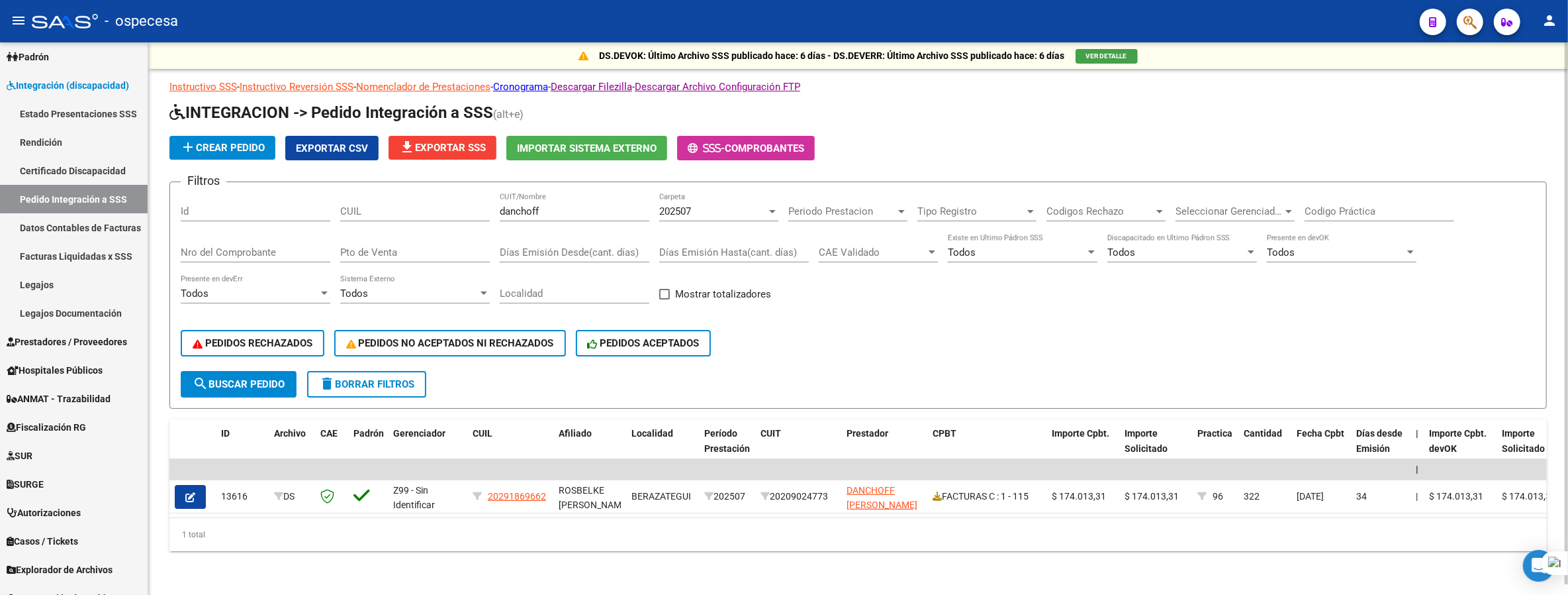
click at [735, 208] on div "202507 Carpeta" at bounding box center [718, 208] width 119 height 29
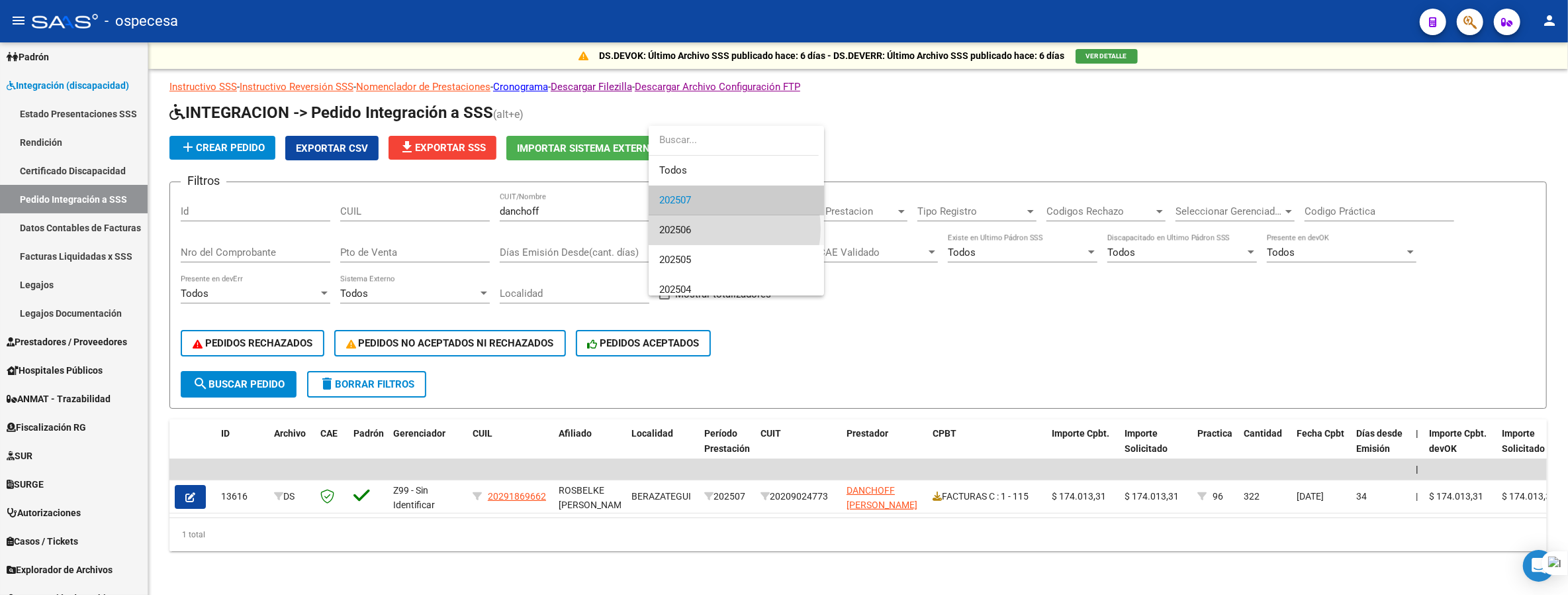
click at [727, 228] on span "202506" at bounding box center [736, 230] width 154 height 30
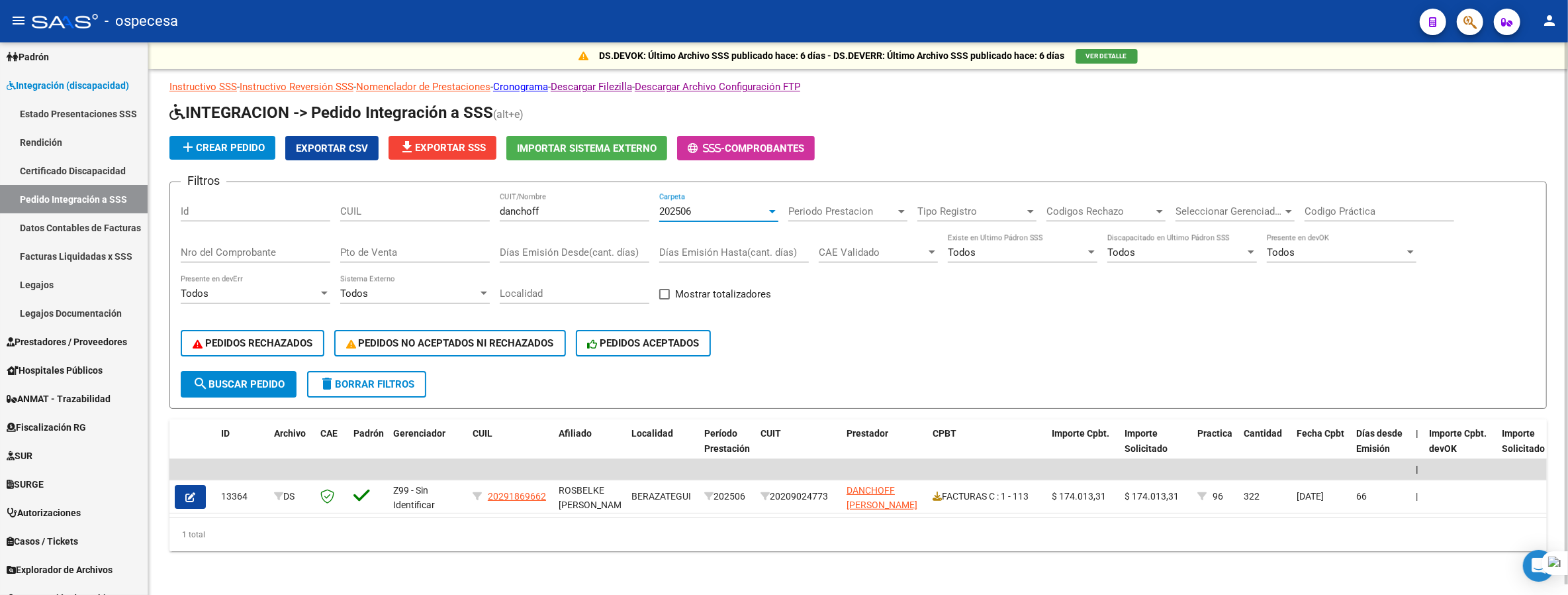
click at [716, 206] on div "202506" at bounding box center [712, 211] width 107 height 12
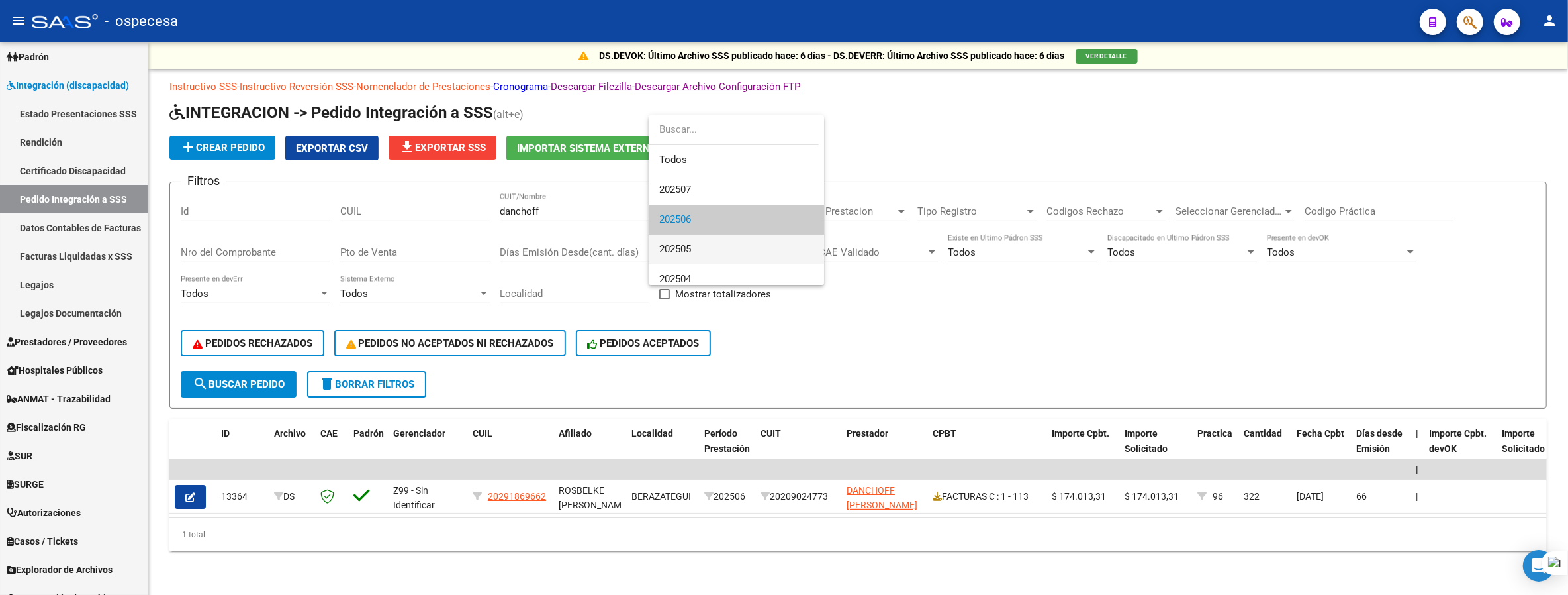
scroll to position [19, 0]
click at [711, 236] on span "202505" at bounding box center [736, 230] width 154 height 30
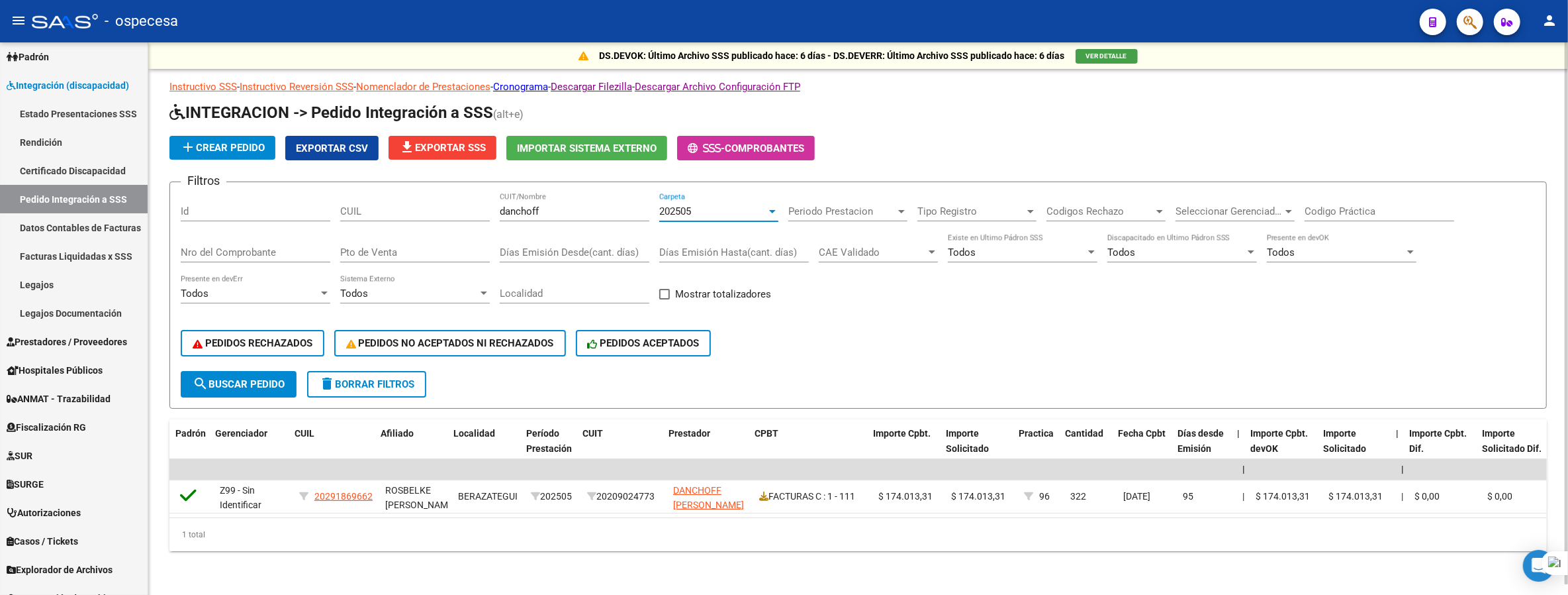
scroll to position [0, 0]
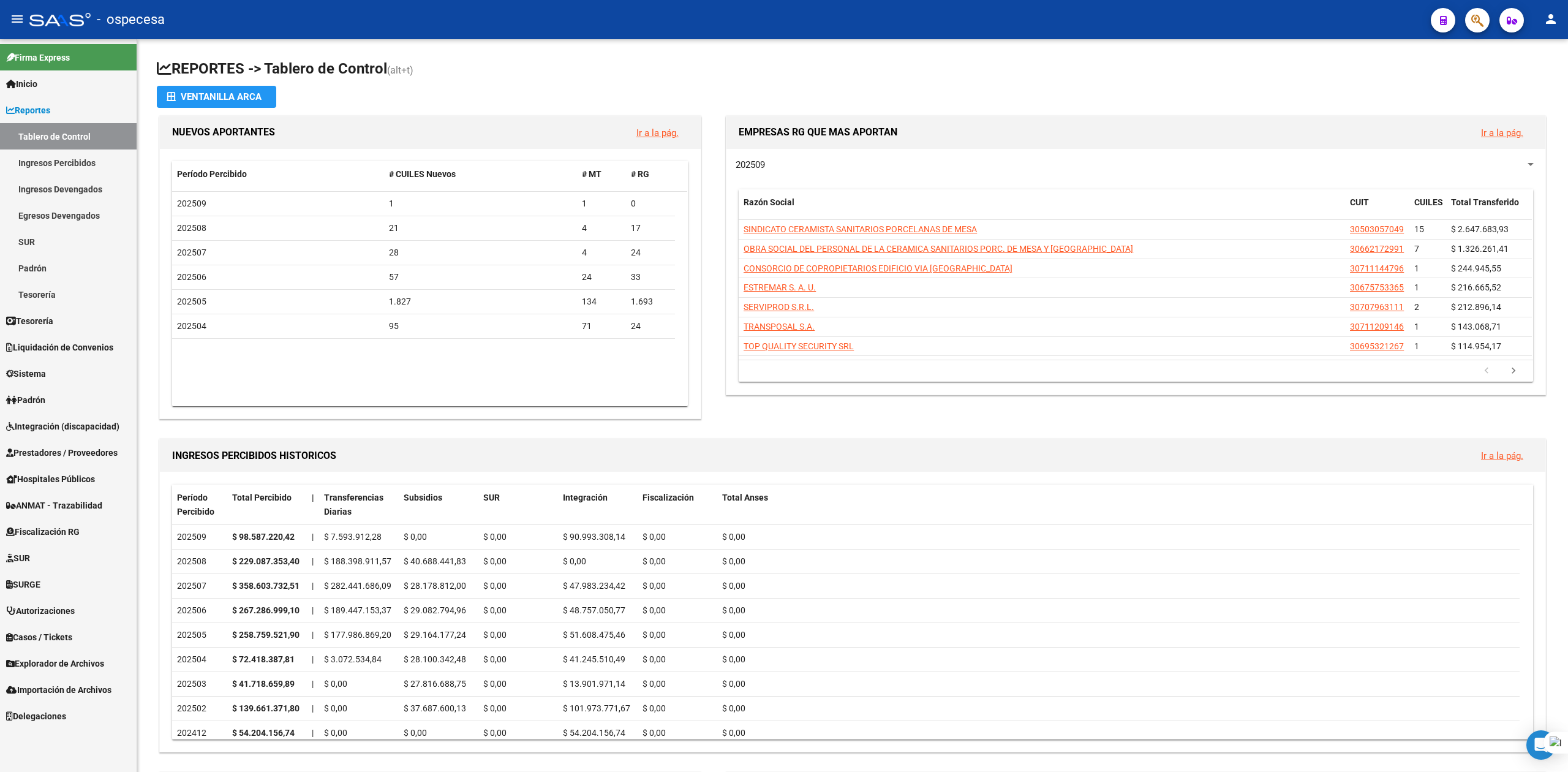
click at [1476, 21] on icon "button" at bounding box center [1477, 20] width 12 height 14
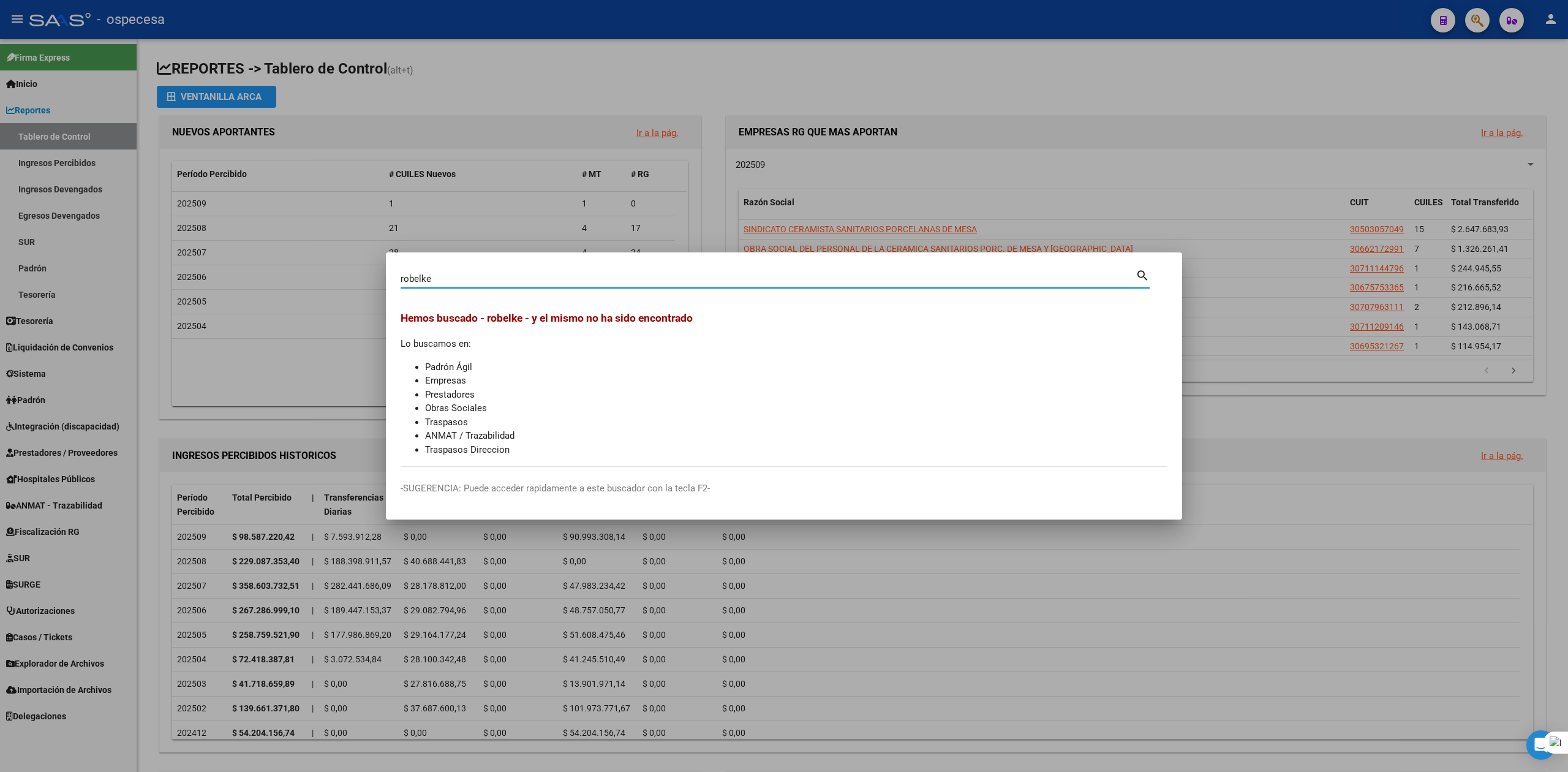
click at [409, 275] on input "robelke" at bounding box center [768, 278] width 735 height 11
type input "rosbelke"
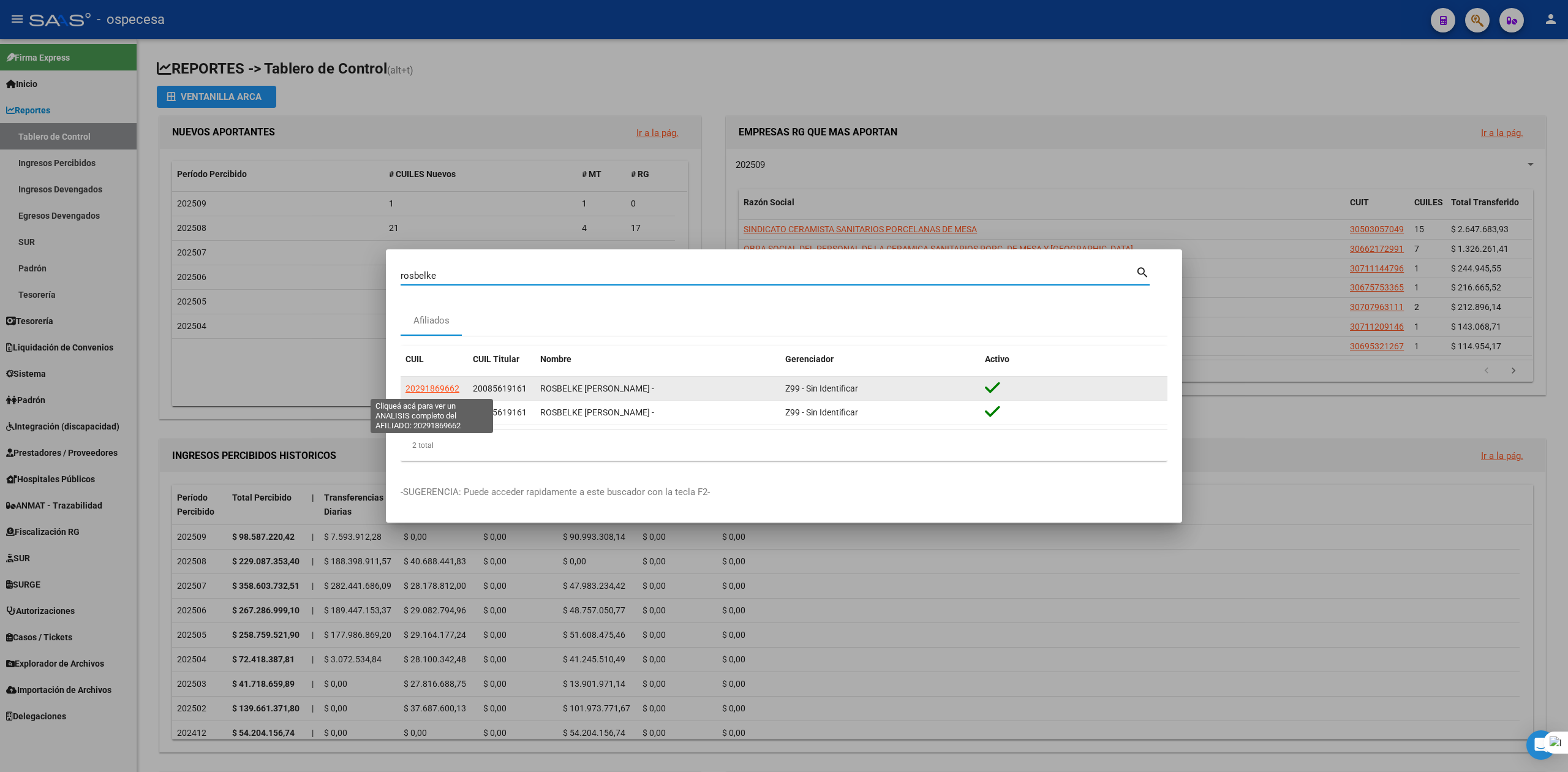
click at [439, 383] on span "20291869662" at bounding box center [432, 388] width 54 height 10
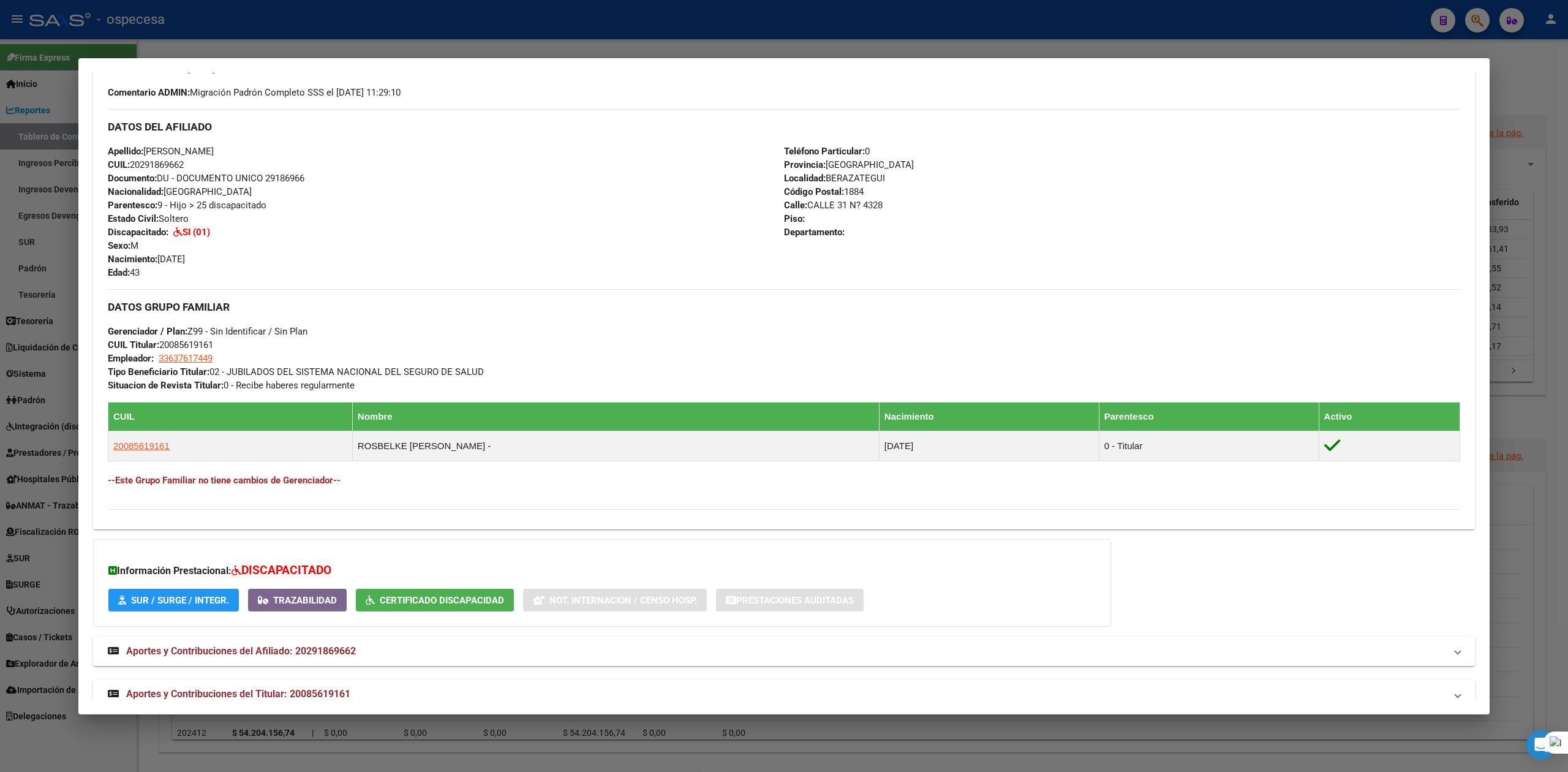
scroll to position [381, 0]
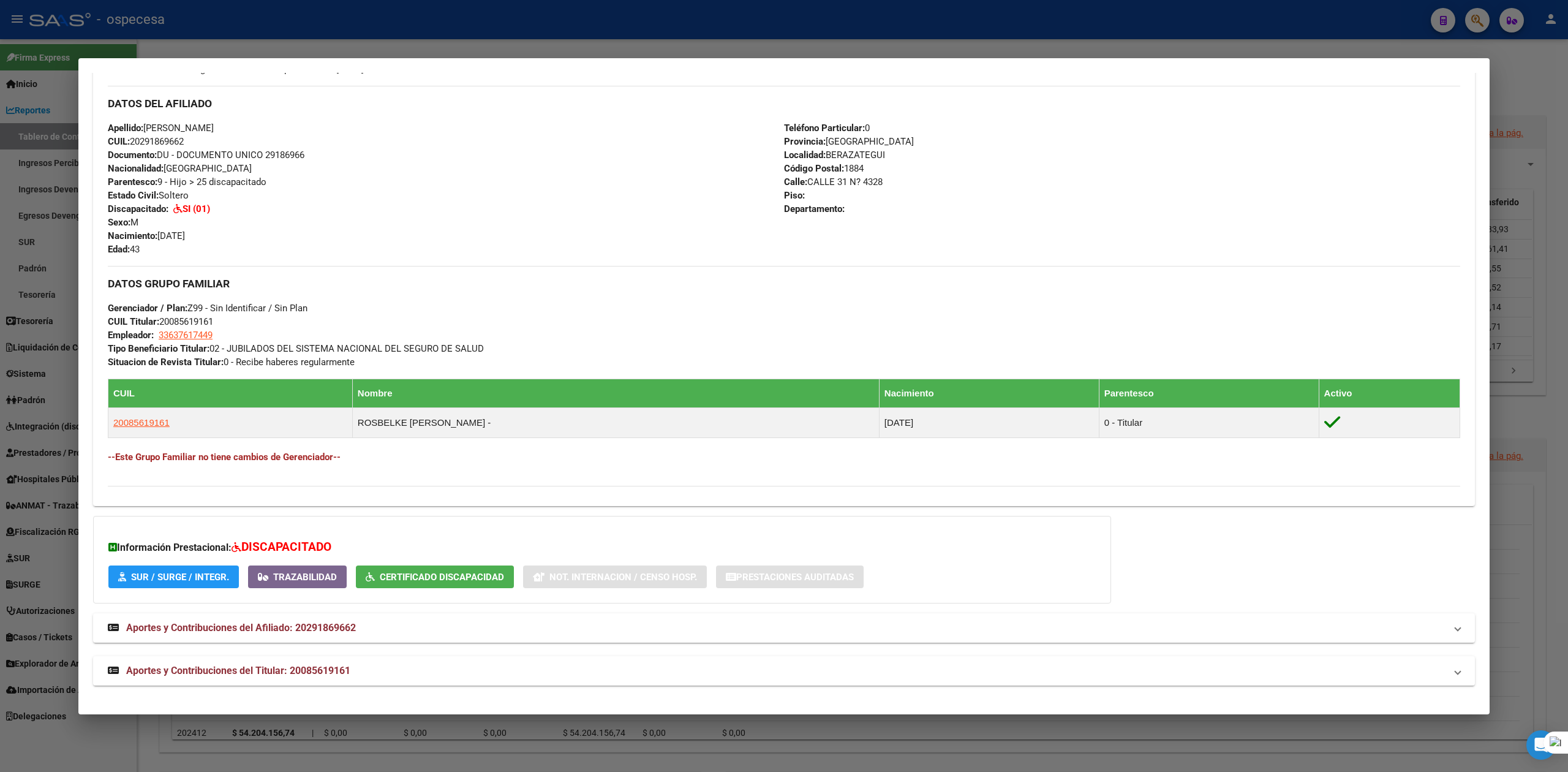
click at [206, 572] on span "SUR / SURGE / INTEGR." at bounding box center [180, 577] width 98 height 11
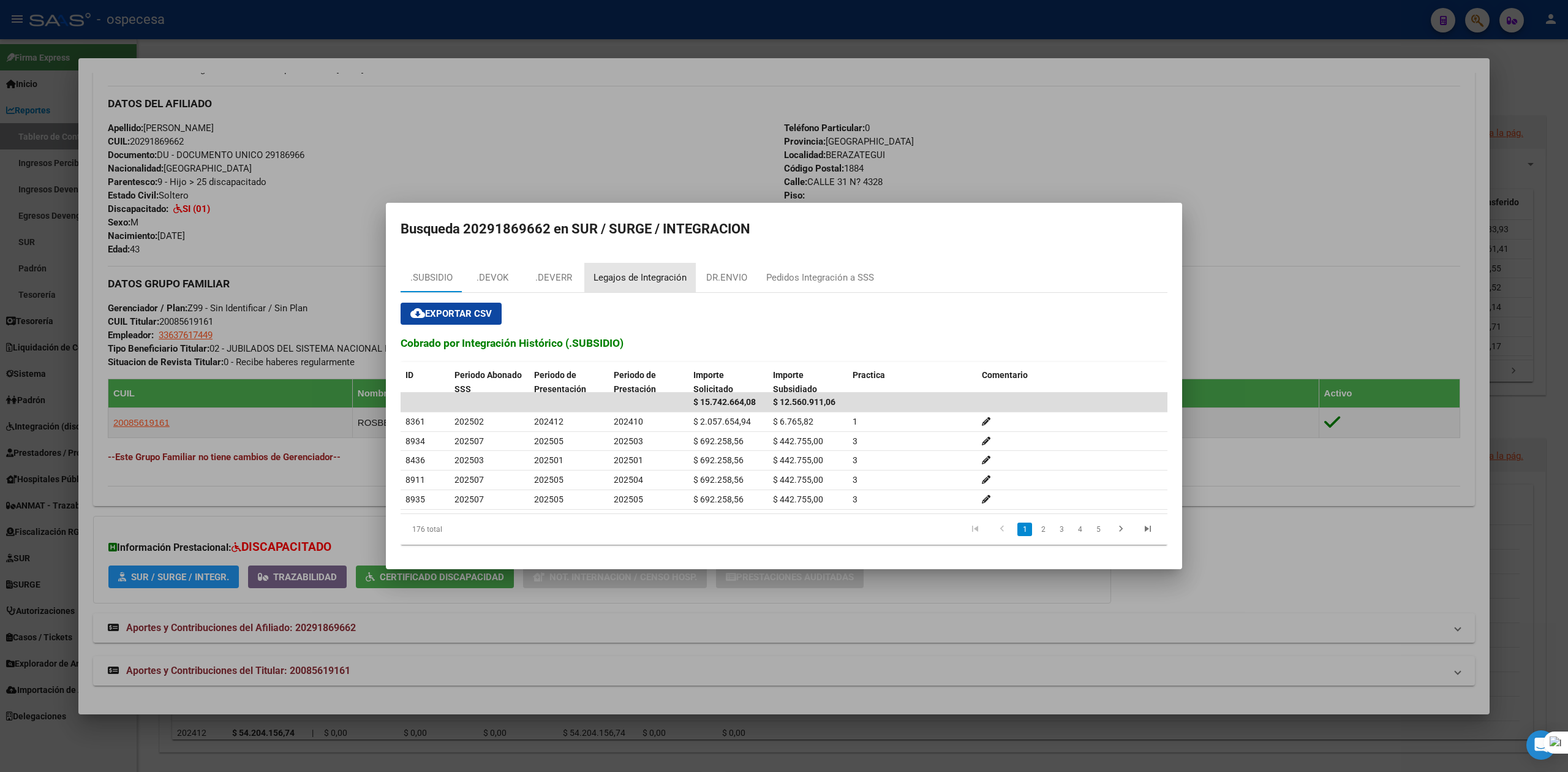
click at [659, 280] on div "Legajos de Integración" at bounding box center [640, 278] width 93 height 14
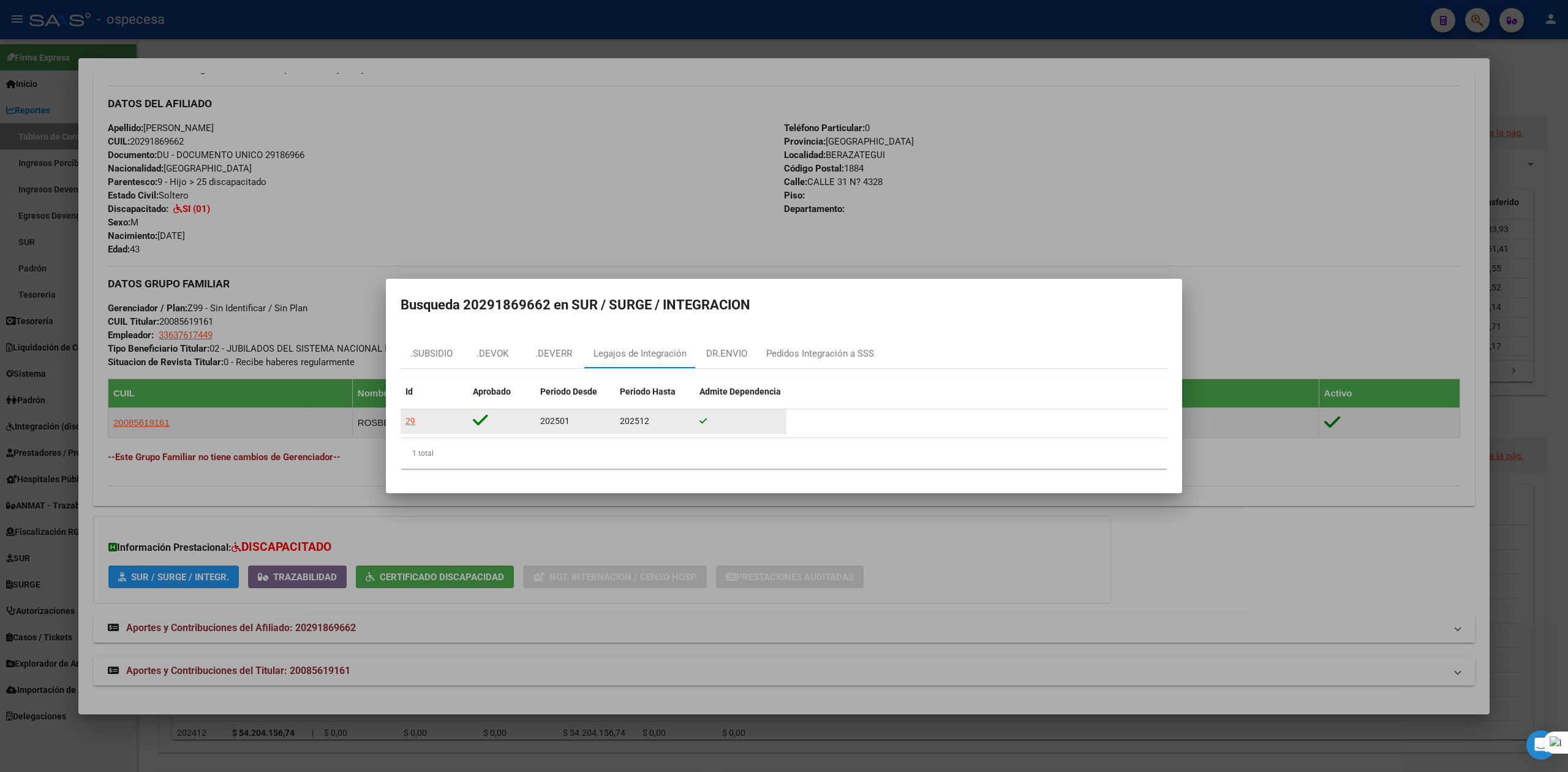
click at [409, 420] on div "29" at bounding box center [410, 420] width 10 height 14
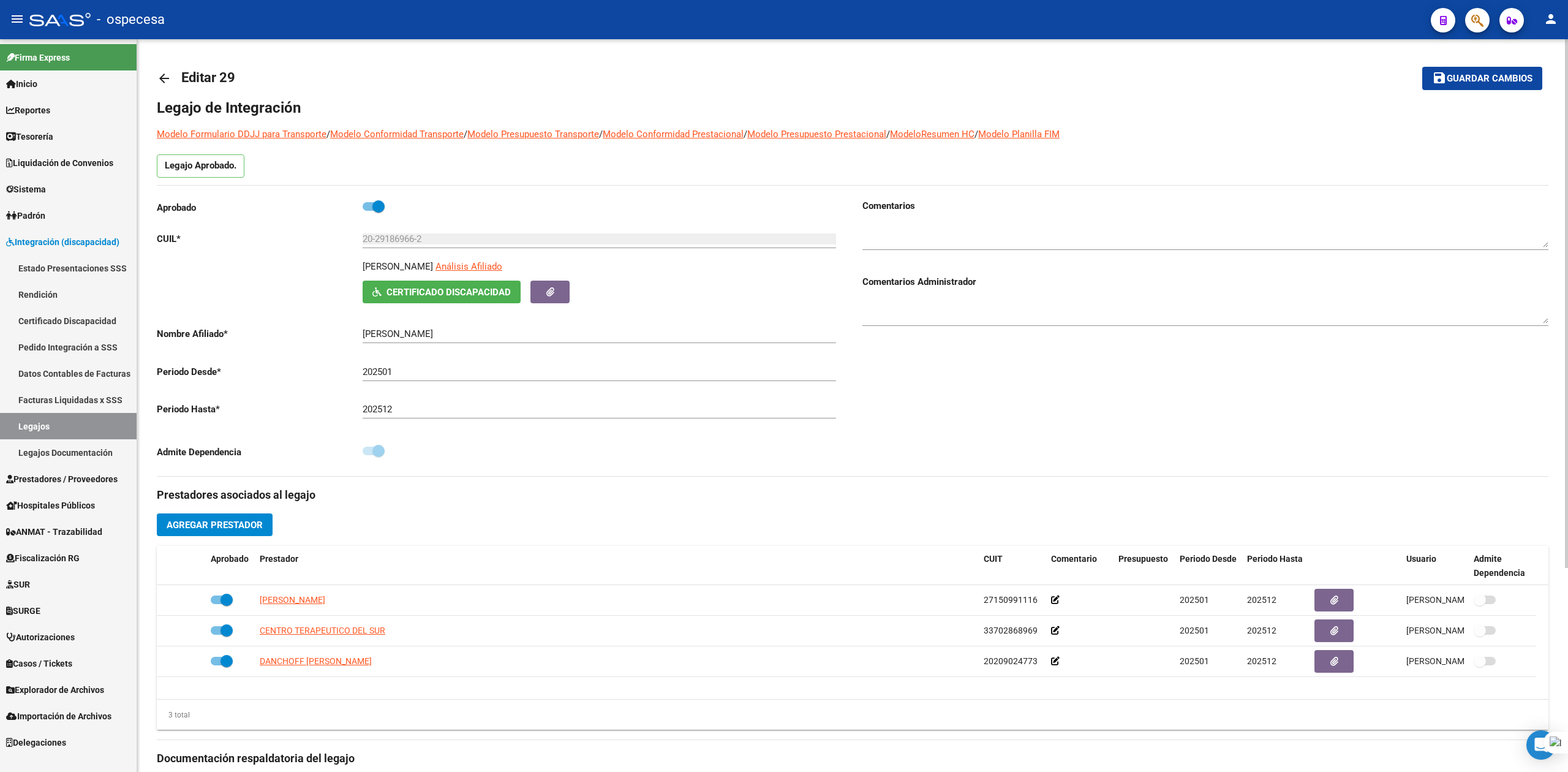
type input "[PERSON_NAME]"
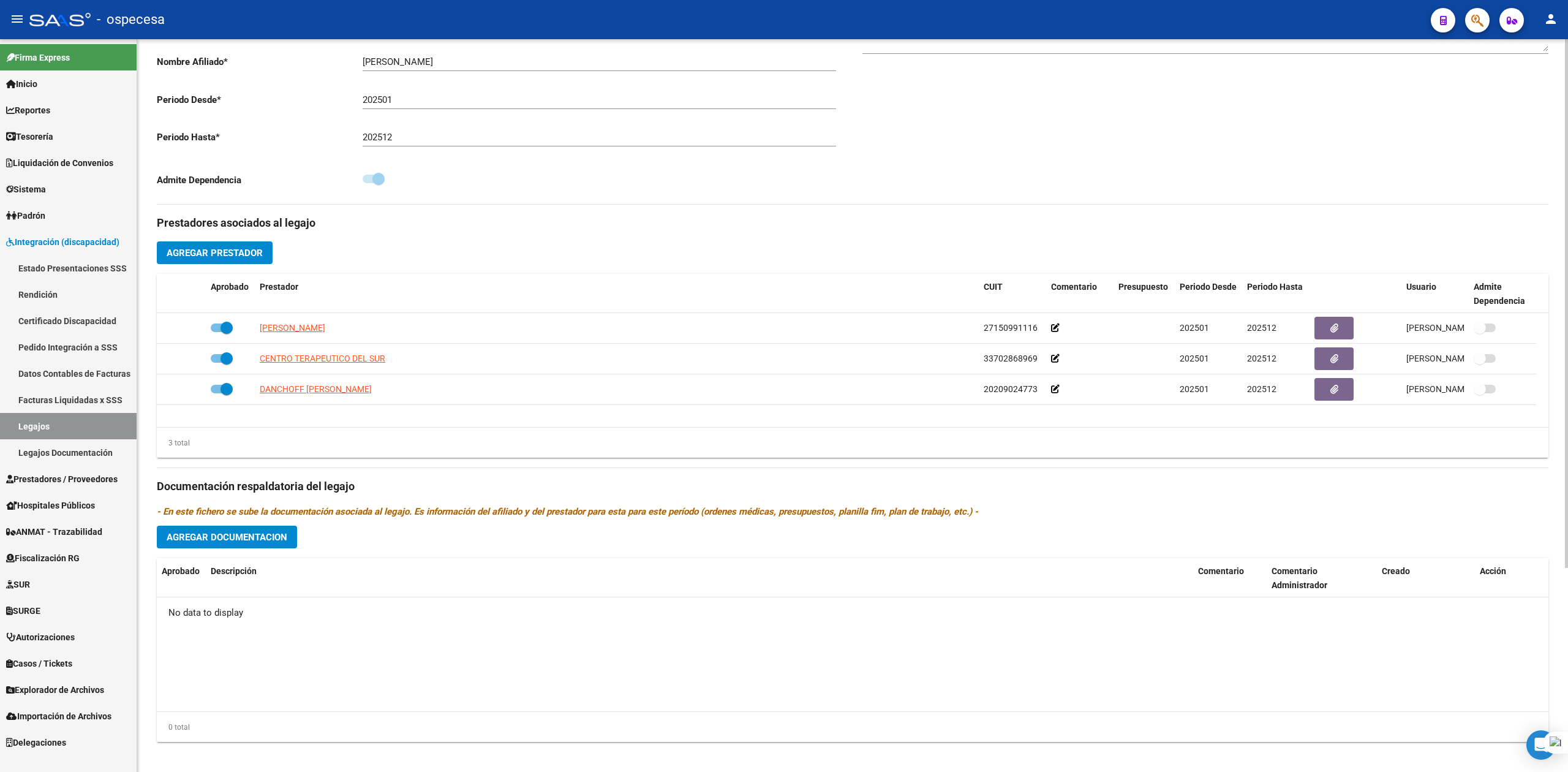
scroll to position [283, 0]
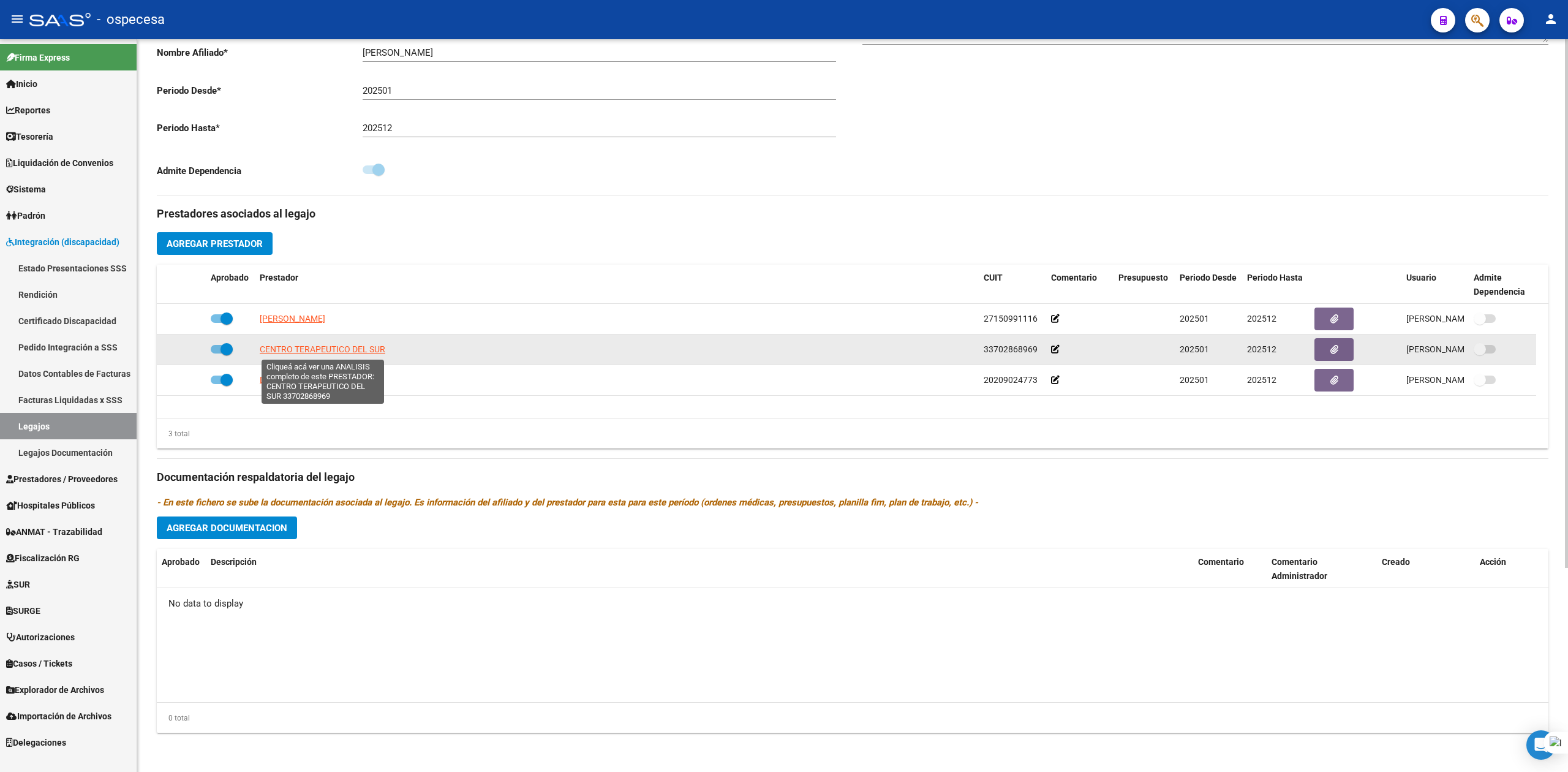
click at [322, 348] on span "CENTRO TERAPEUTICO DEL SUR" at bounding box center [322, 349] width 125 height 10
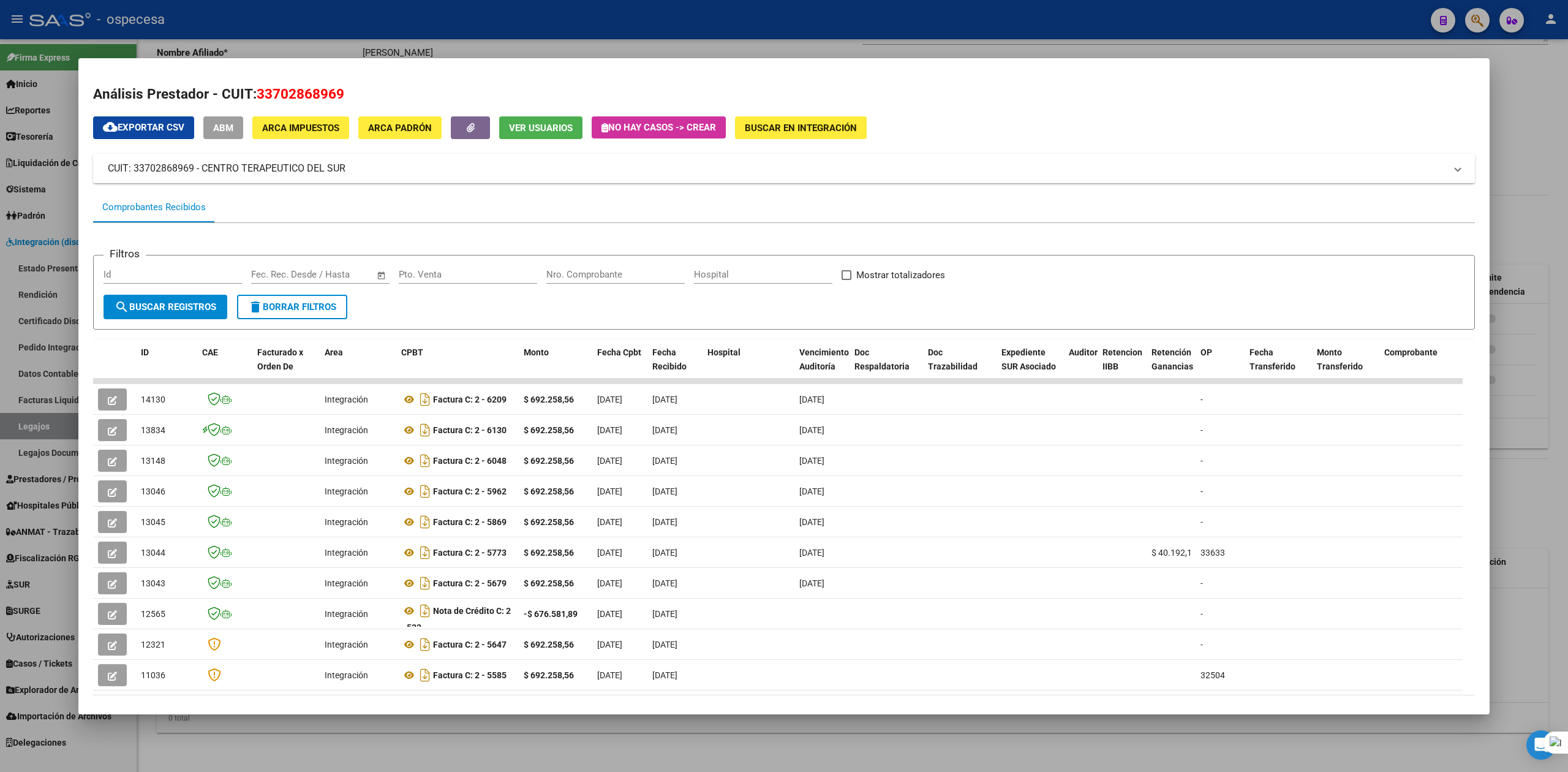
click at [211, 733] on div at bounding box center [784, 386] width 1568 height 772
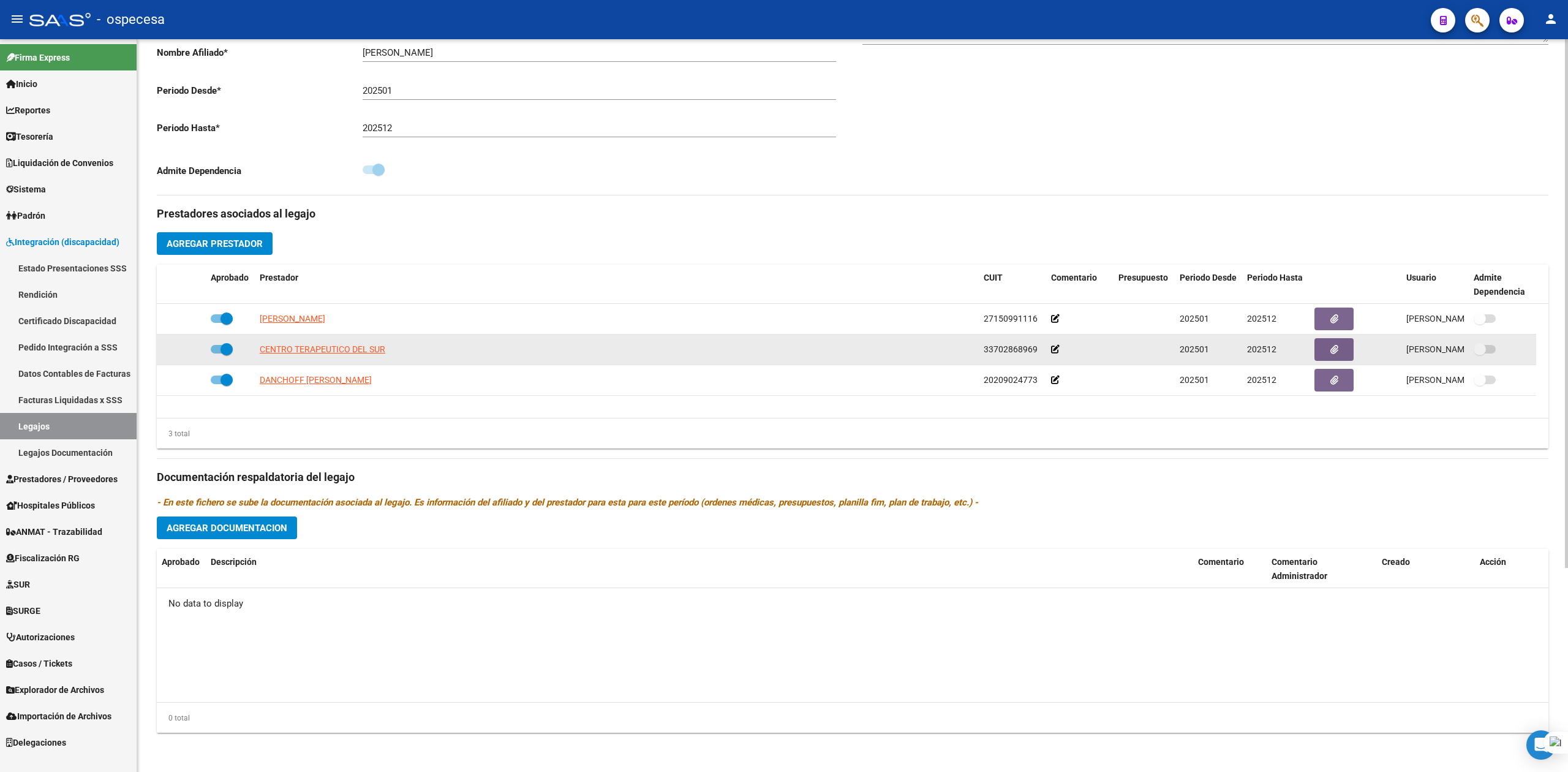
click at [1010, 352] on span "33702868969" at bounding box center [1010, 349] width 54 height 10
copy span "33702868969"
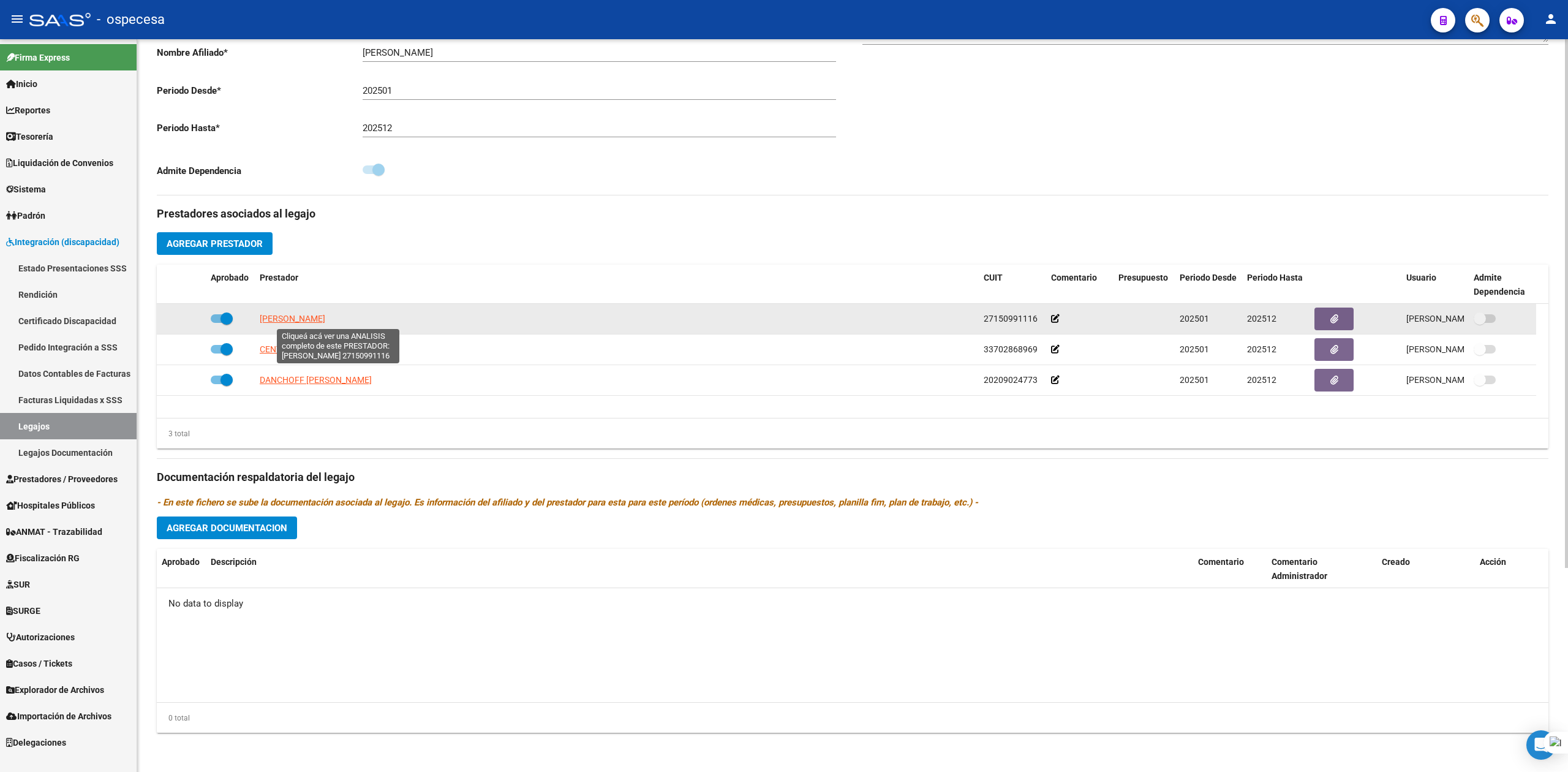
click at [325, 318] on span "[PERSON_NAME]" at bounding box center [292, 318] width 66 height 10
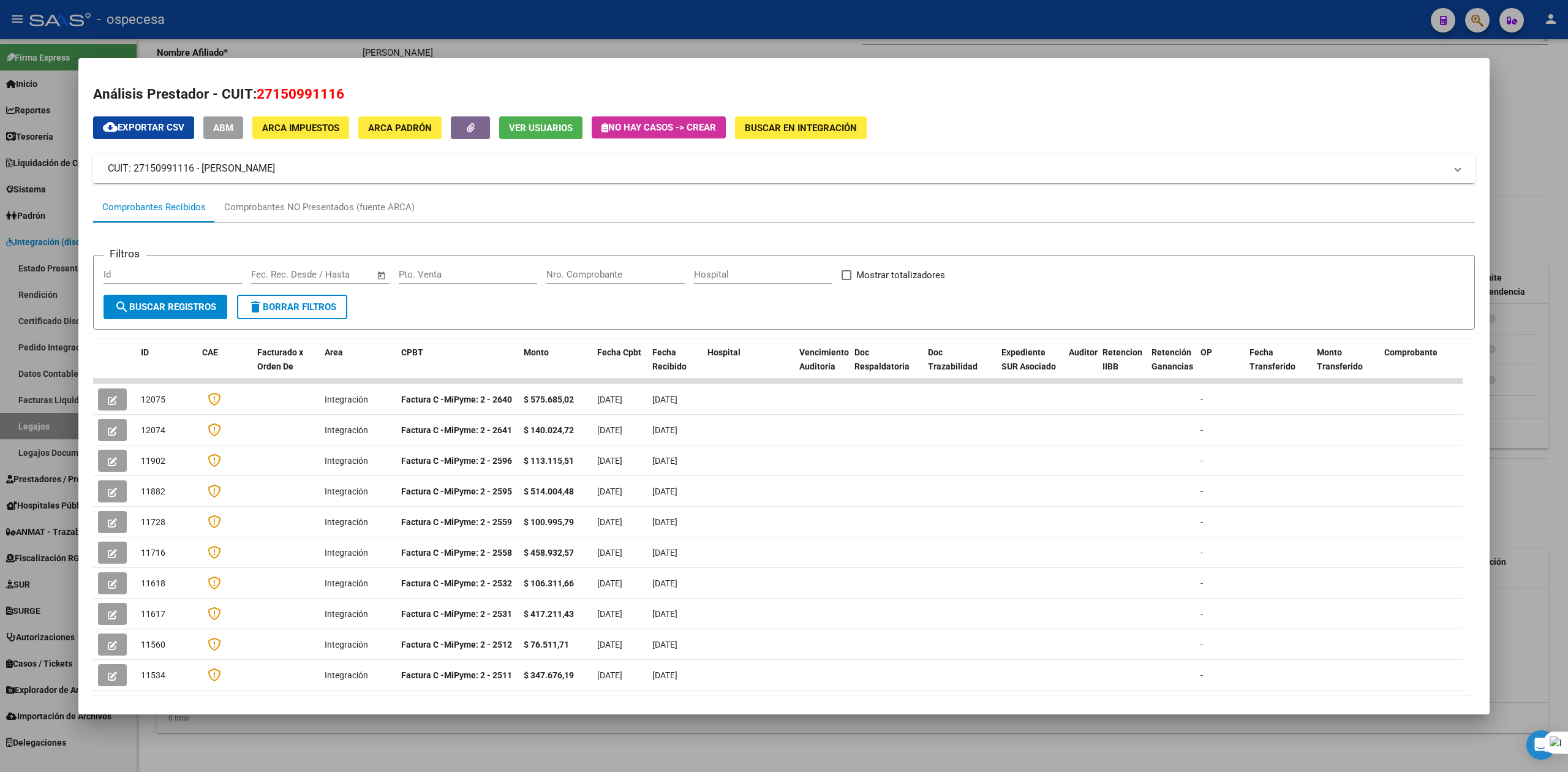
click at [1531, 92] on div at bounding box center [784, 386] width 1568 height 772
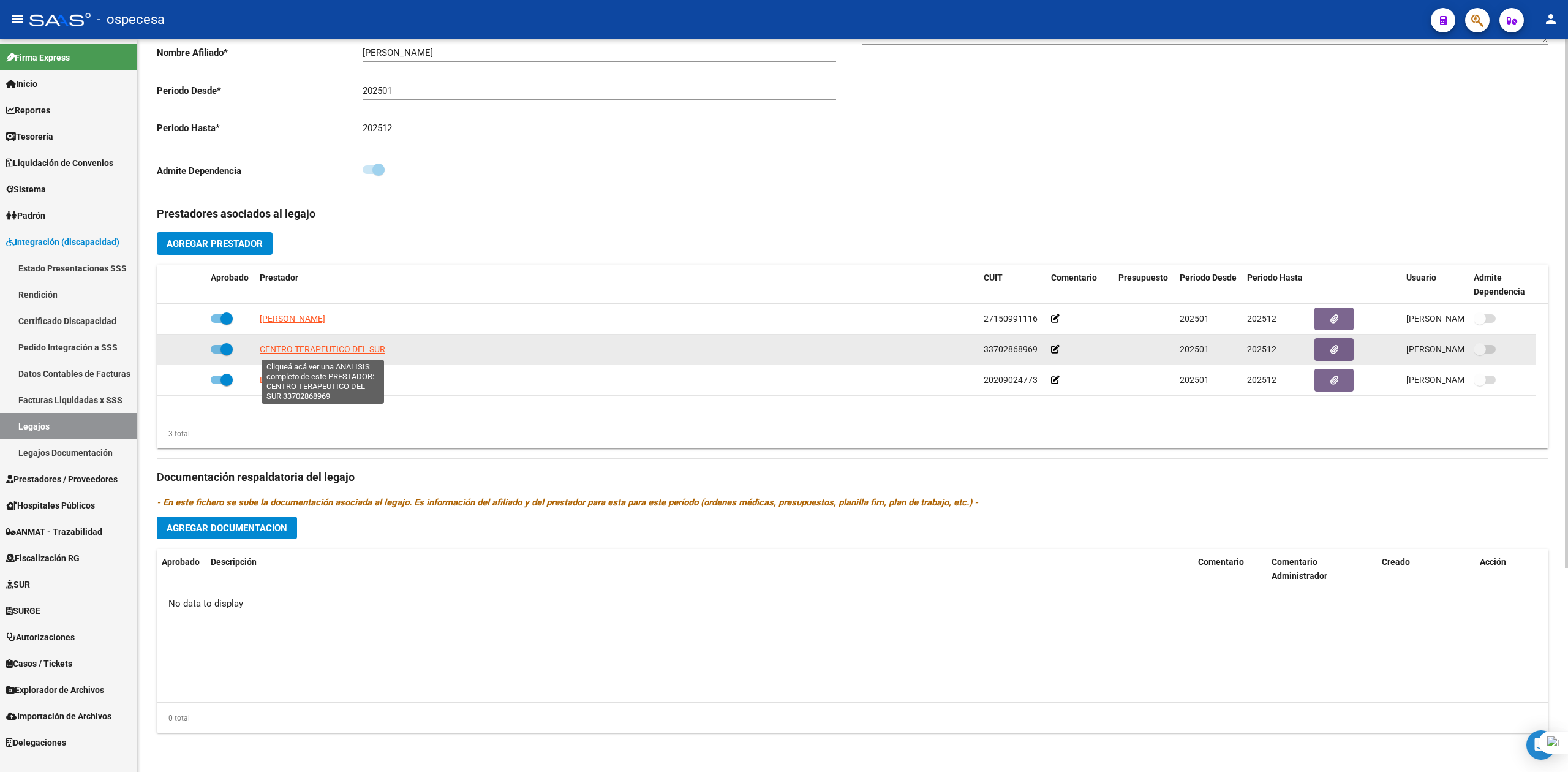
click at [312, 351] on span "CENTRO TERAPEUTICO DEL SUR" at bounding box center [322, 349] width 125 height 10
type textarea "33702868969"
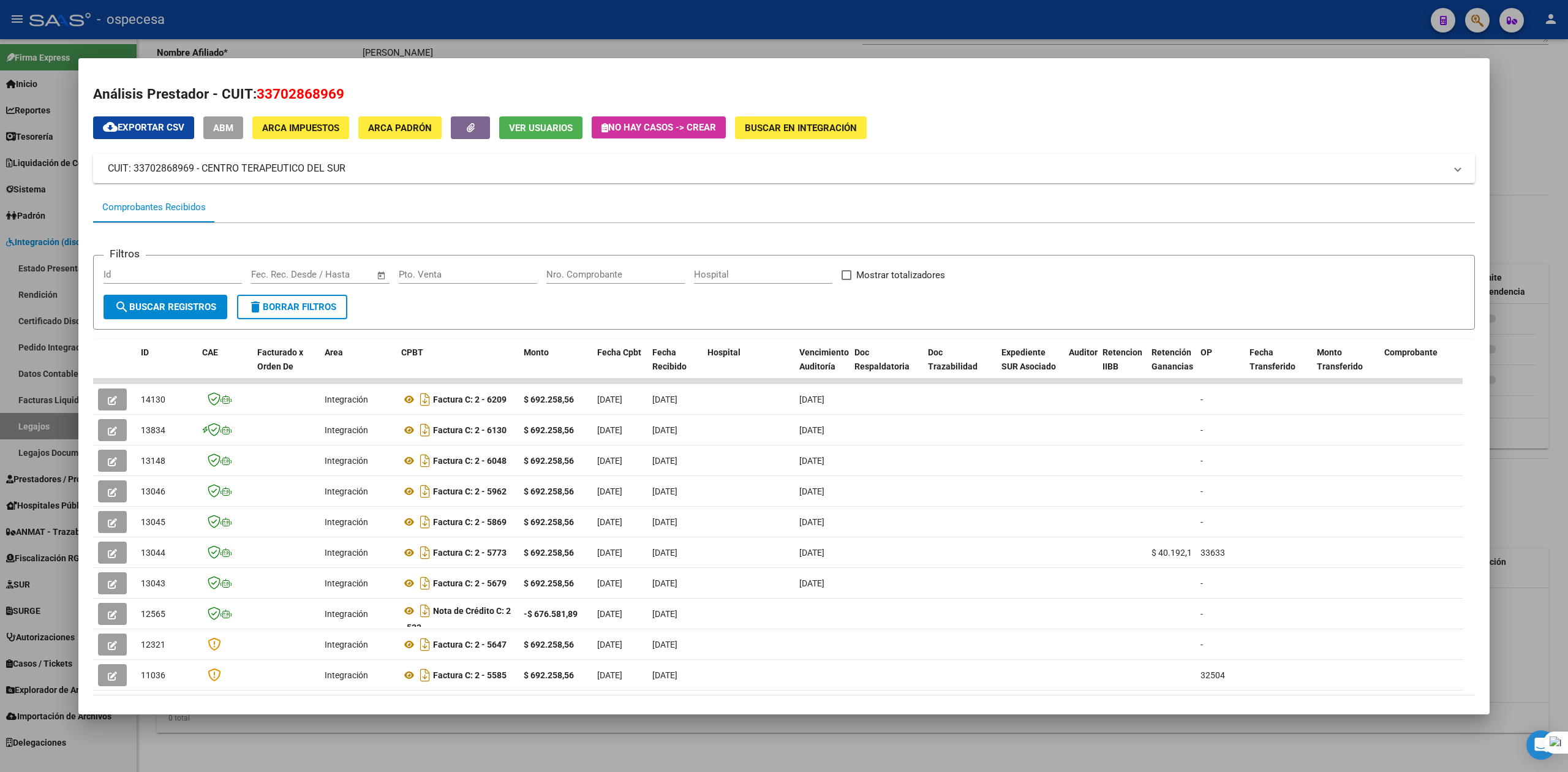
drag, startPoint x: 1540, startPoint y: 120, endPoint x: 1521, endPoint y: 116, distance: 19.4
click at [1539, 120] on div at bounding box center [784, 386] width 1568 height 772
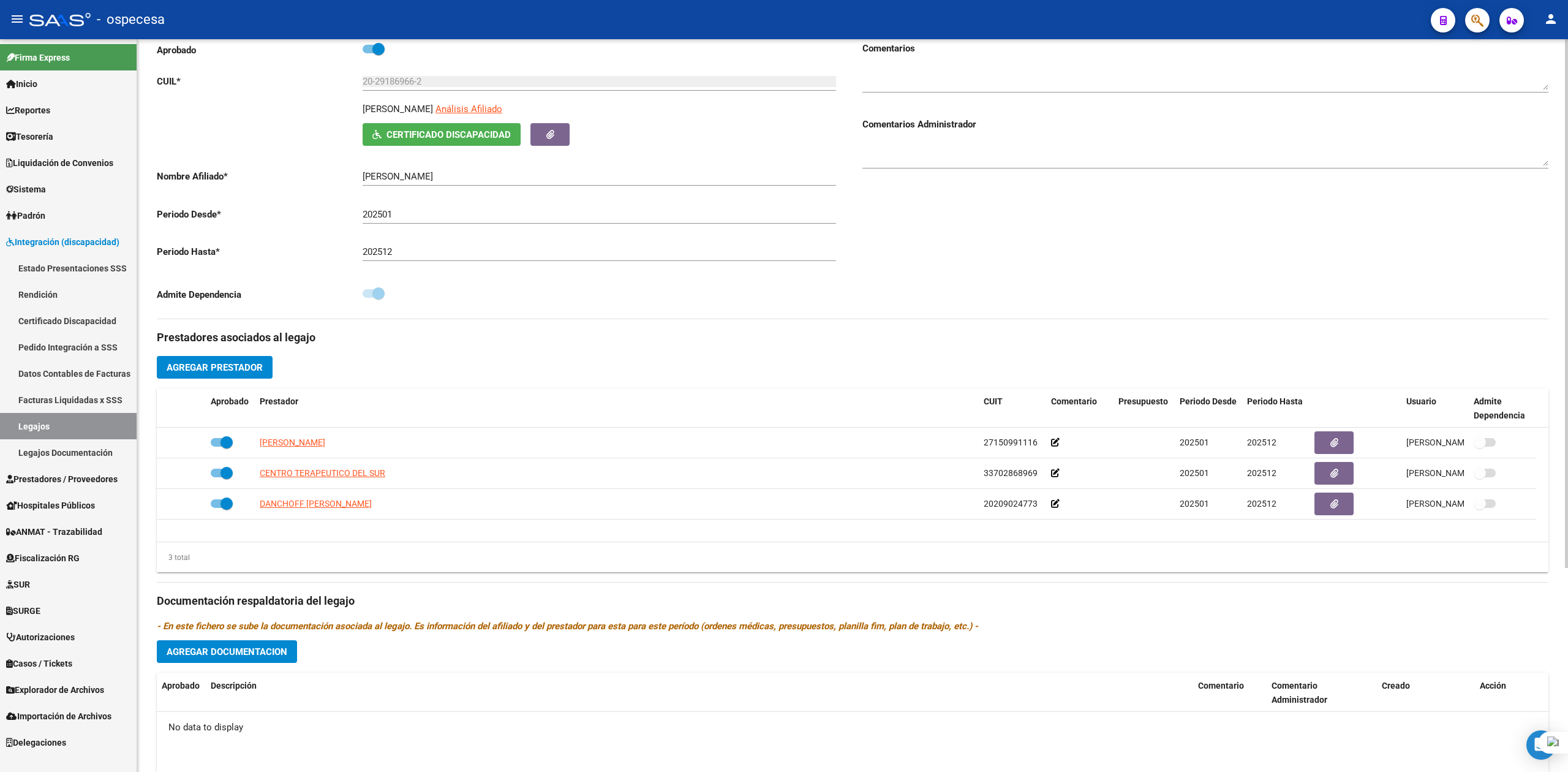
scroll to position [0, 0]
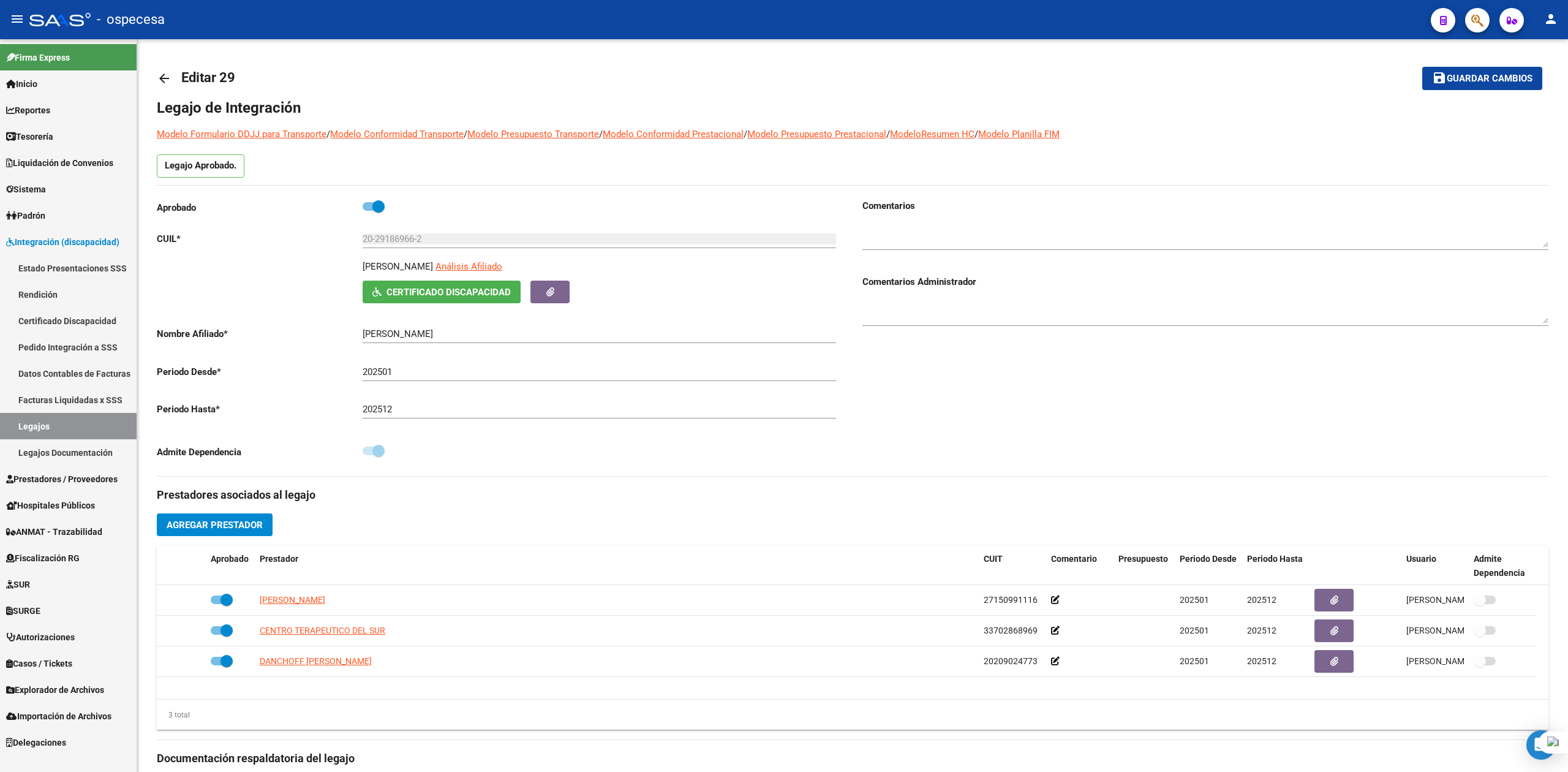
click at [1483, 12] on button "button" at bounding box center [1477, 20] width 24 height 24
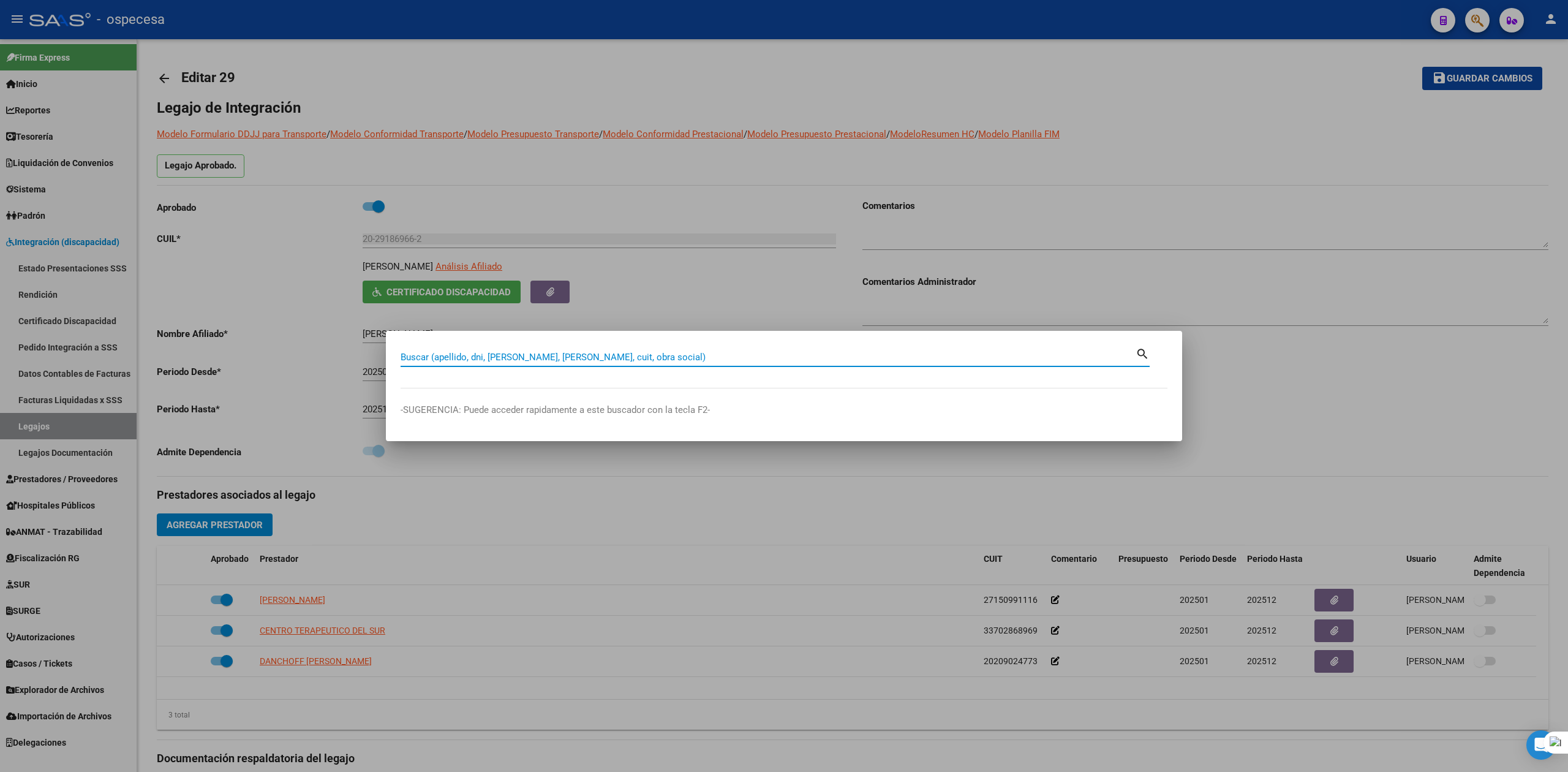
click at [514, 362] on input "Buscar (apellido, dni, [PERSON_NAME], [PERSON_NAME], cuit, obra social)" at bounding box center [768, 356] width 735 height 11
click at [514, 361] on input "Buscar (apellido, dni, [PERSON_NAME], [PERSON_NAME], cuit, obra social)" at bounding box center [768, 356] width 735 height 11
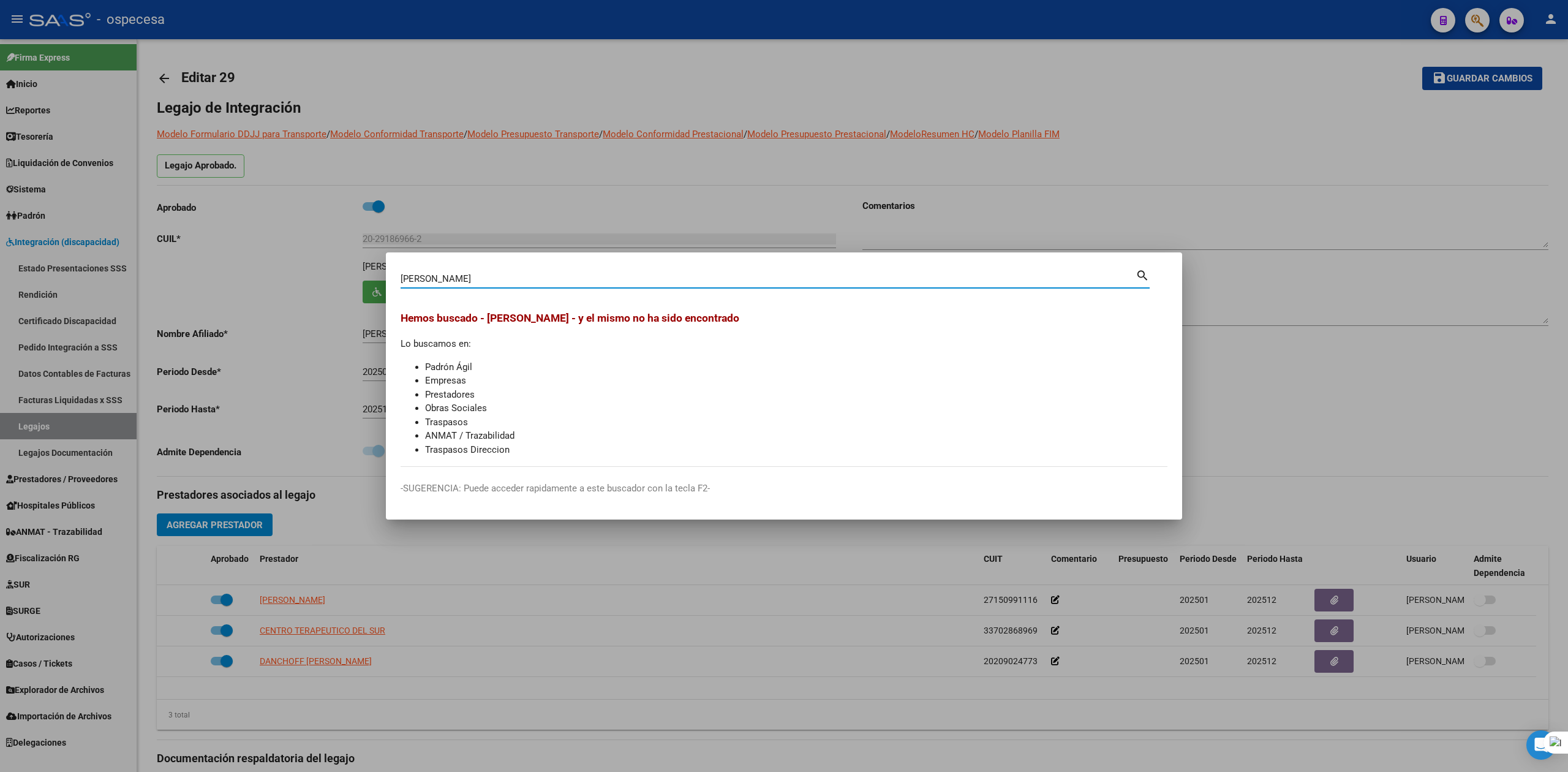
click at [516, 281] on input "[PERSON_NAME]" at bounding box center [768, 278] width 735 height 11
type input "[PERSON_NAME]"
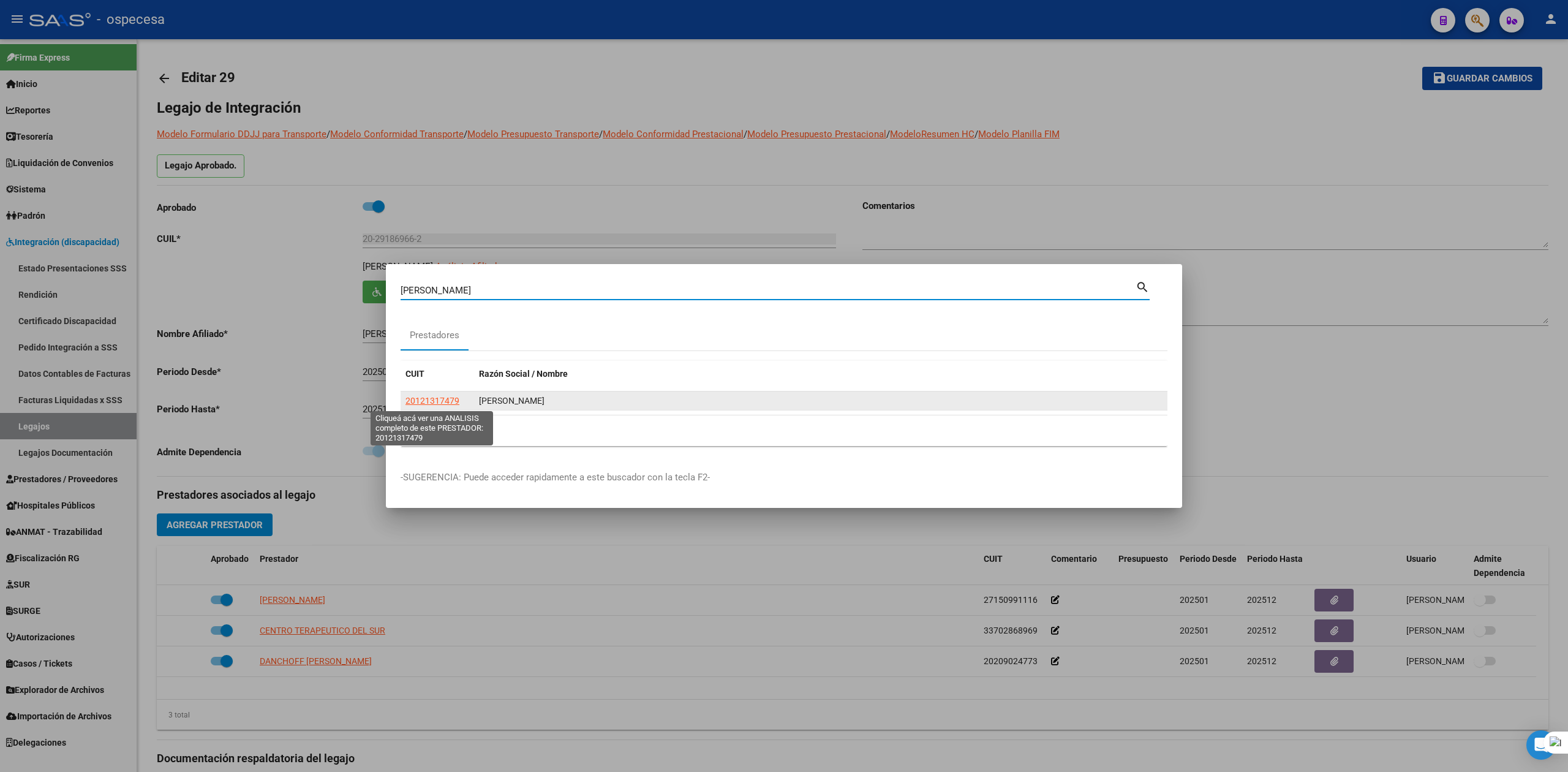
click at [436, 405] on span "20121317479" at bounding box center [432, 401] width 54 height 10
type textarea "20121317479"
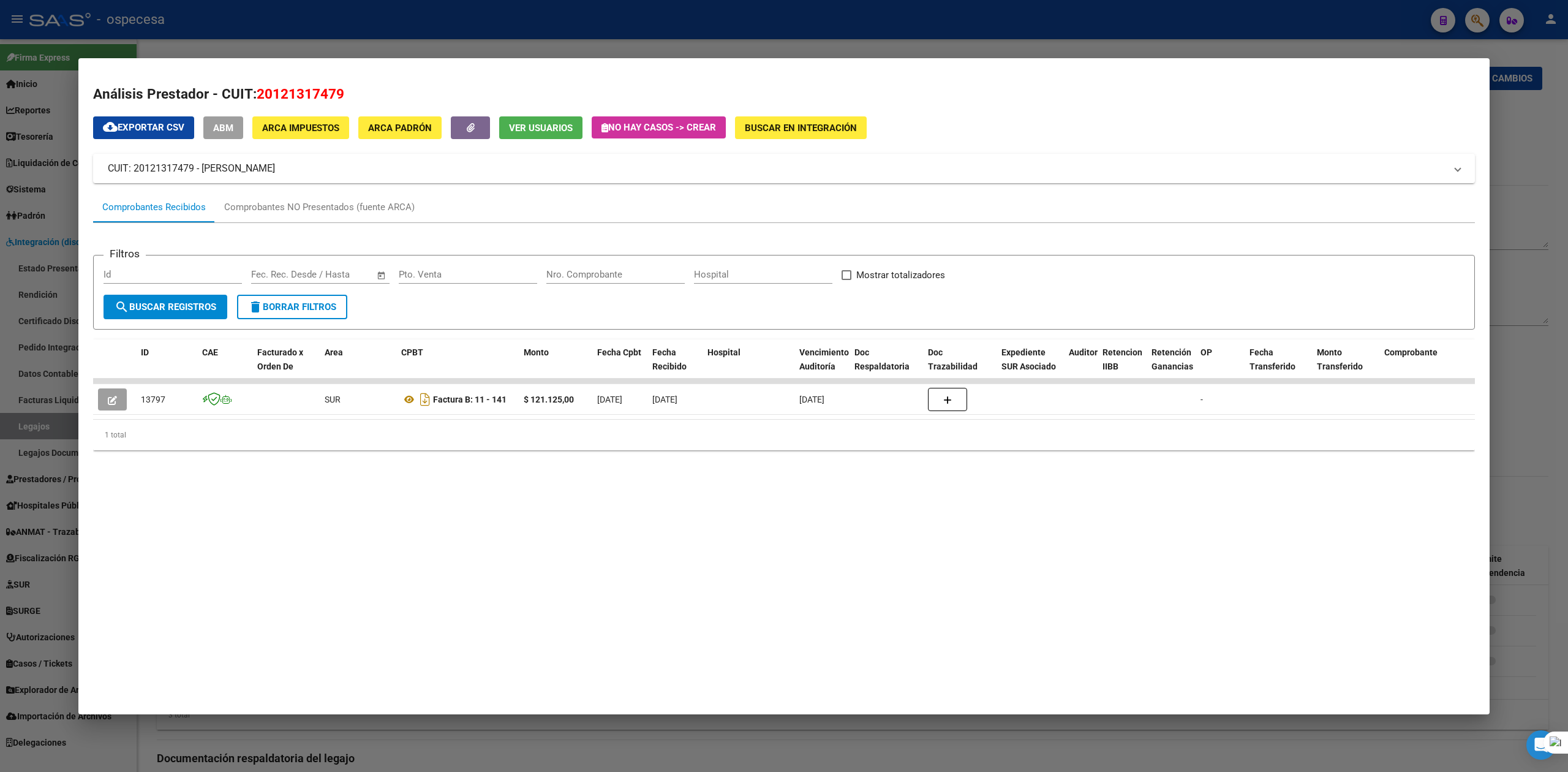
click at [1550, 175] on div at bounding box center [784, 386] width 1568 height 772
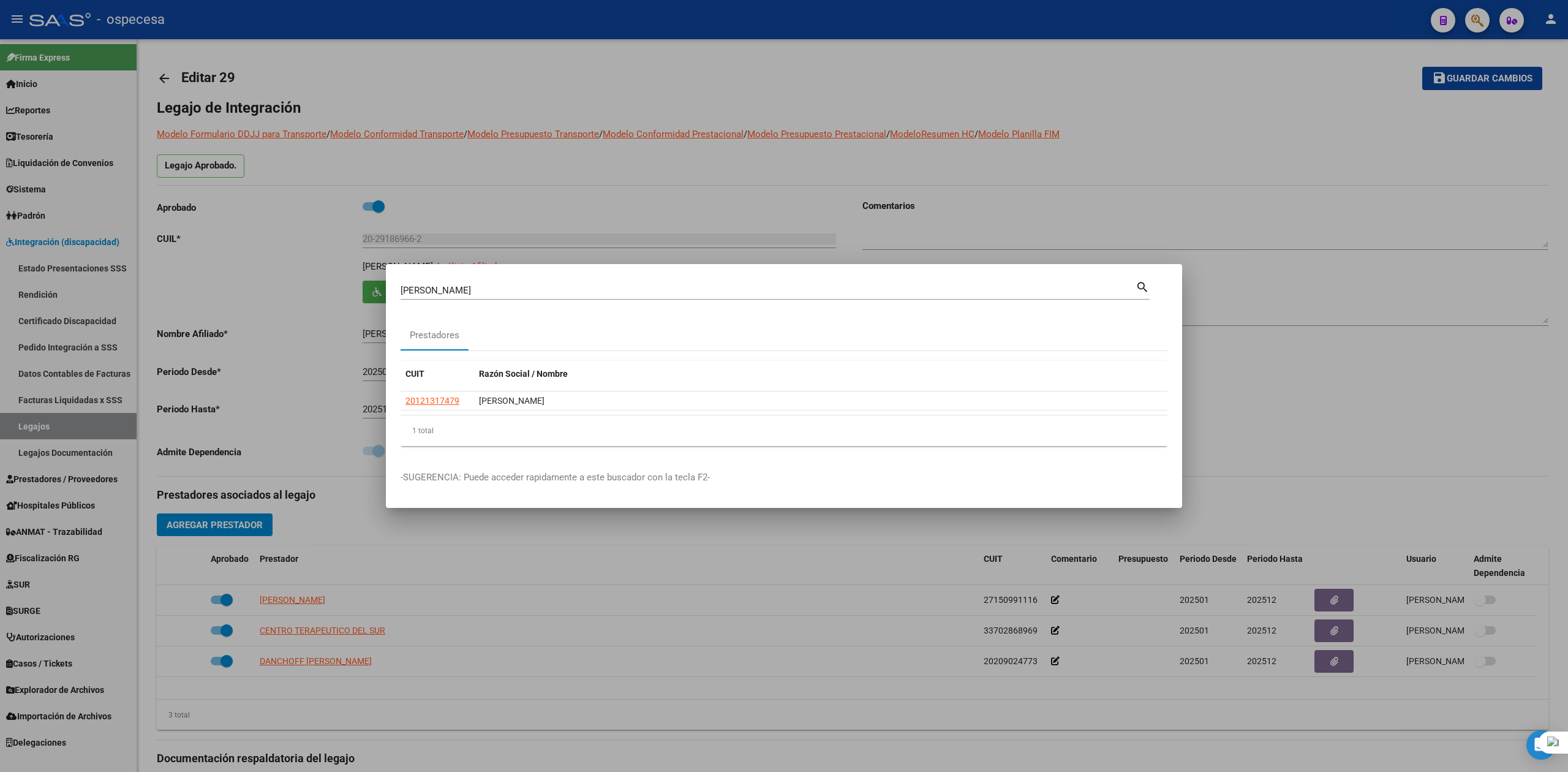
click at [1472, 368] on div at bounding box center [784, 386] width 1568 height 772
